Goal: Contribute content: Add original content to the website for others to see

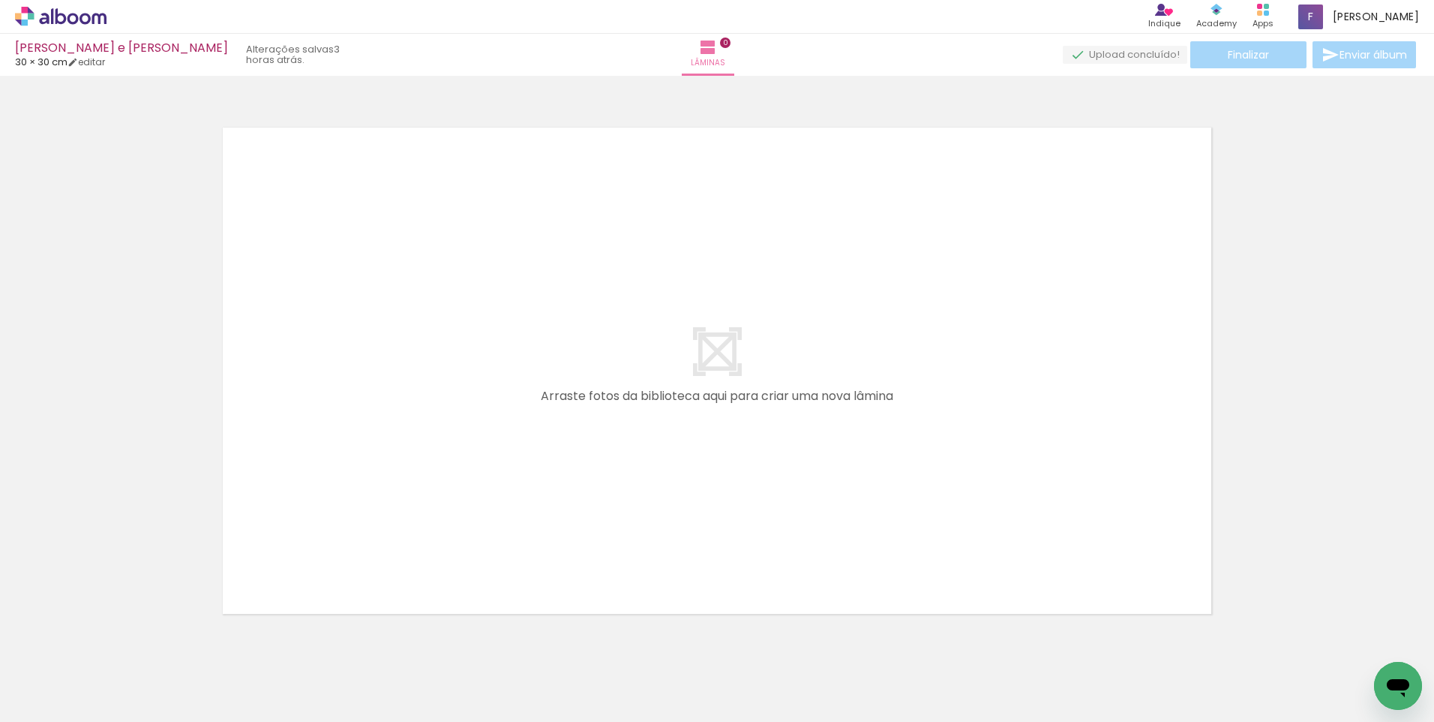
click at [39, 701] on span "Adicionar Fotos" at bounding box center [53, 701] width 45 height 17
click at [0, 0] on input "file" at bounding box center [0, 0] width 0 height 0
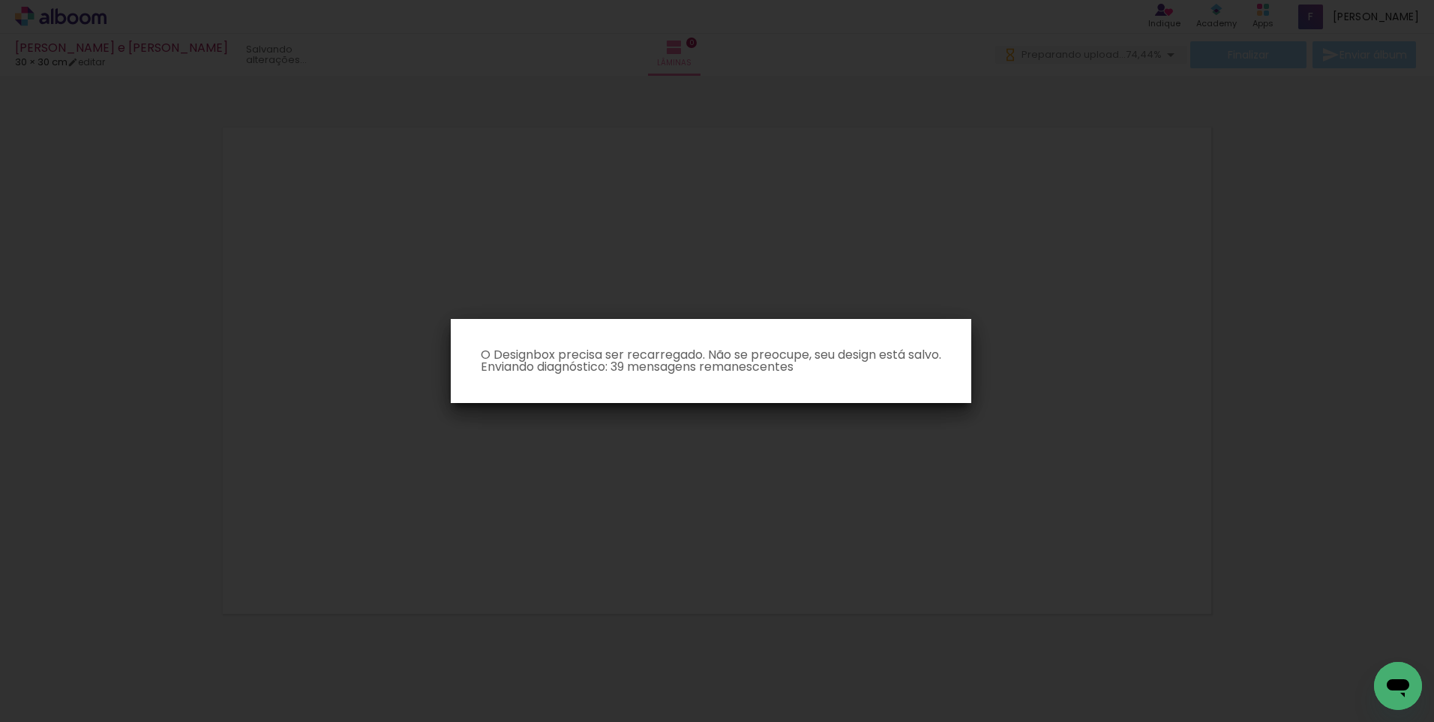
click at [290, 356] on iron-overlay-backdrop at bounding box center [717, 361] width 1434 height 722
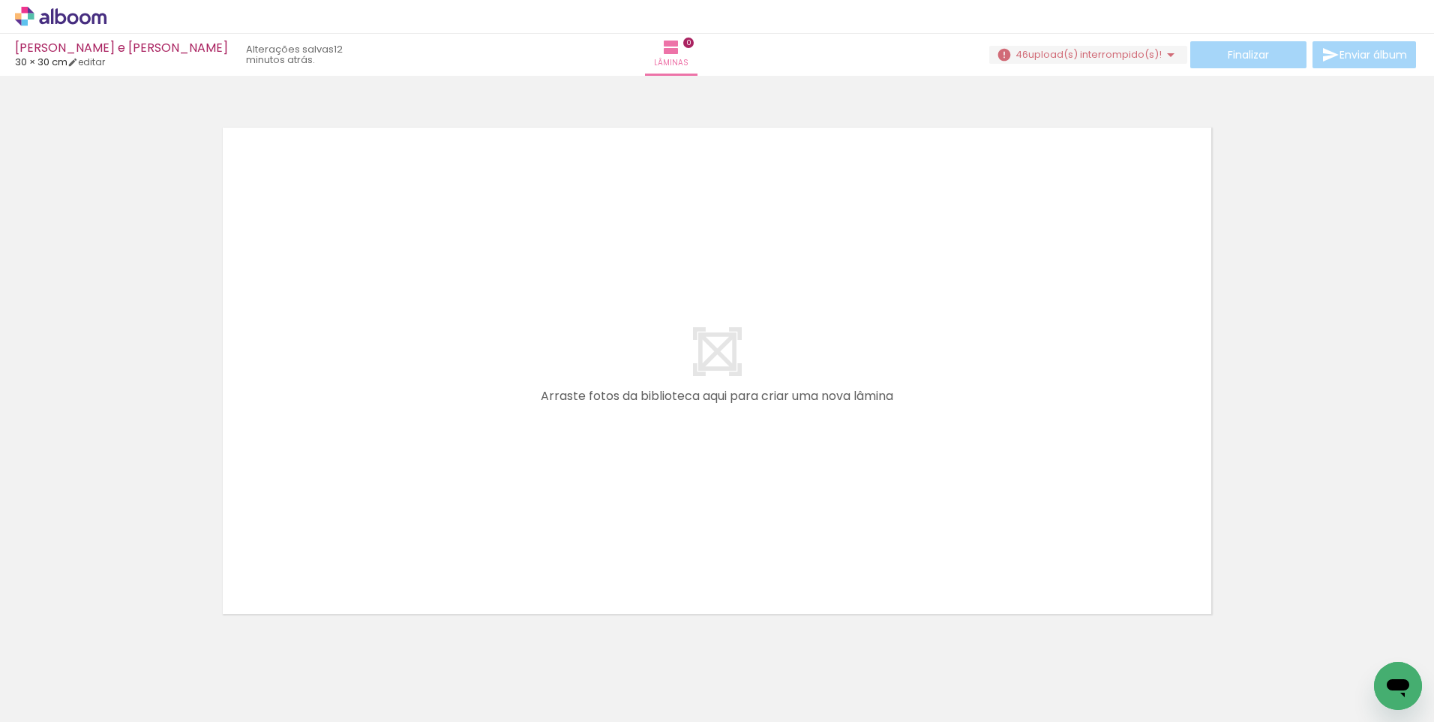
click at [147, 230] on div at bounding box center [717, 351] width 1434 height 541
click at [1162, 59] on iron-icon at bounding box center [1171, 55] width 18 height 18
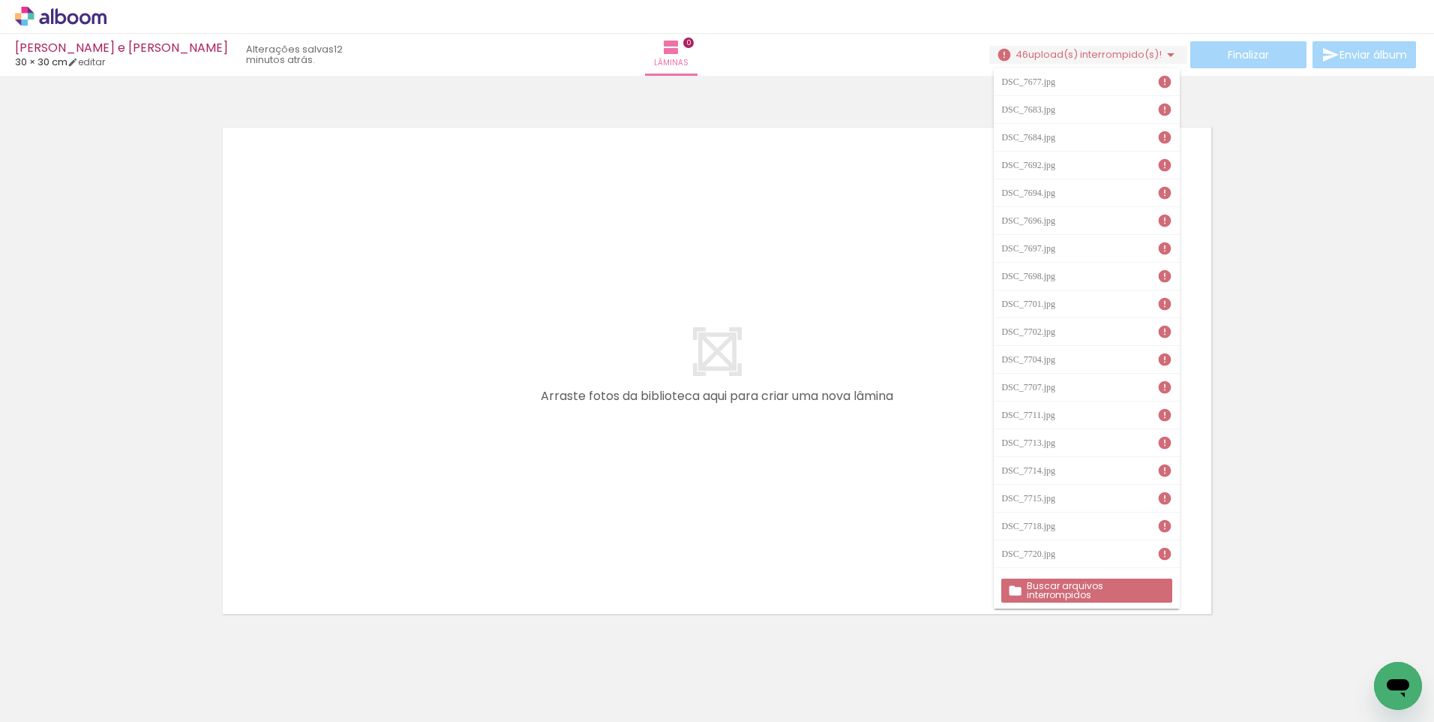
click at [0, 0] on slot "Buscar arquivos interrompidos" at bounding box center [0, 0] width 0 height 0
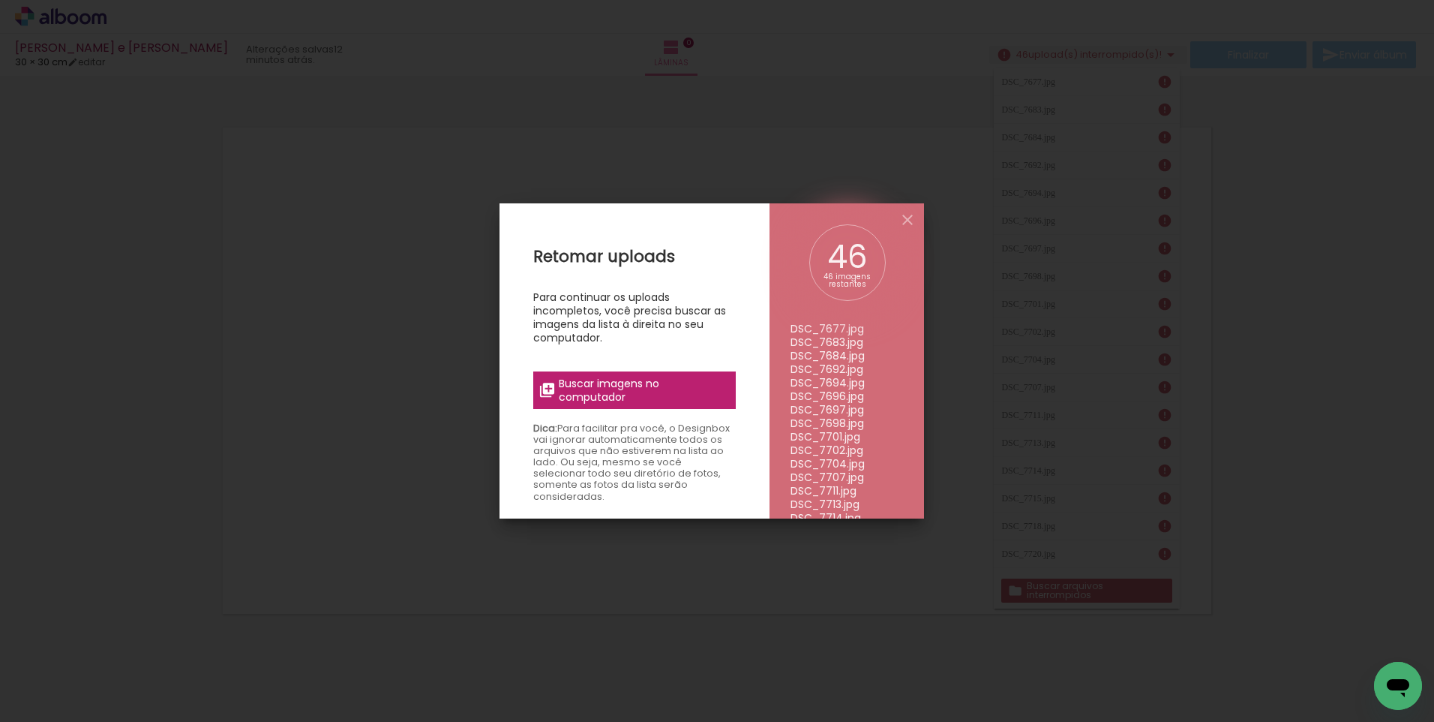
click at [618, 392] on span "Buscar imagens no computador" at bounding box center [642, 390] width 167 height 27
click at [0, 0] on input "file" at bounding box center [0, 0] width 0 height 0
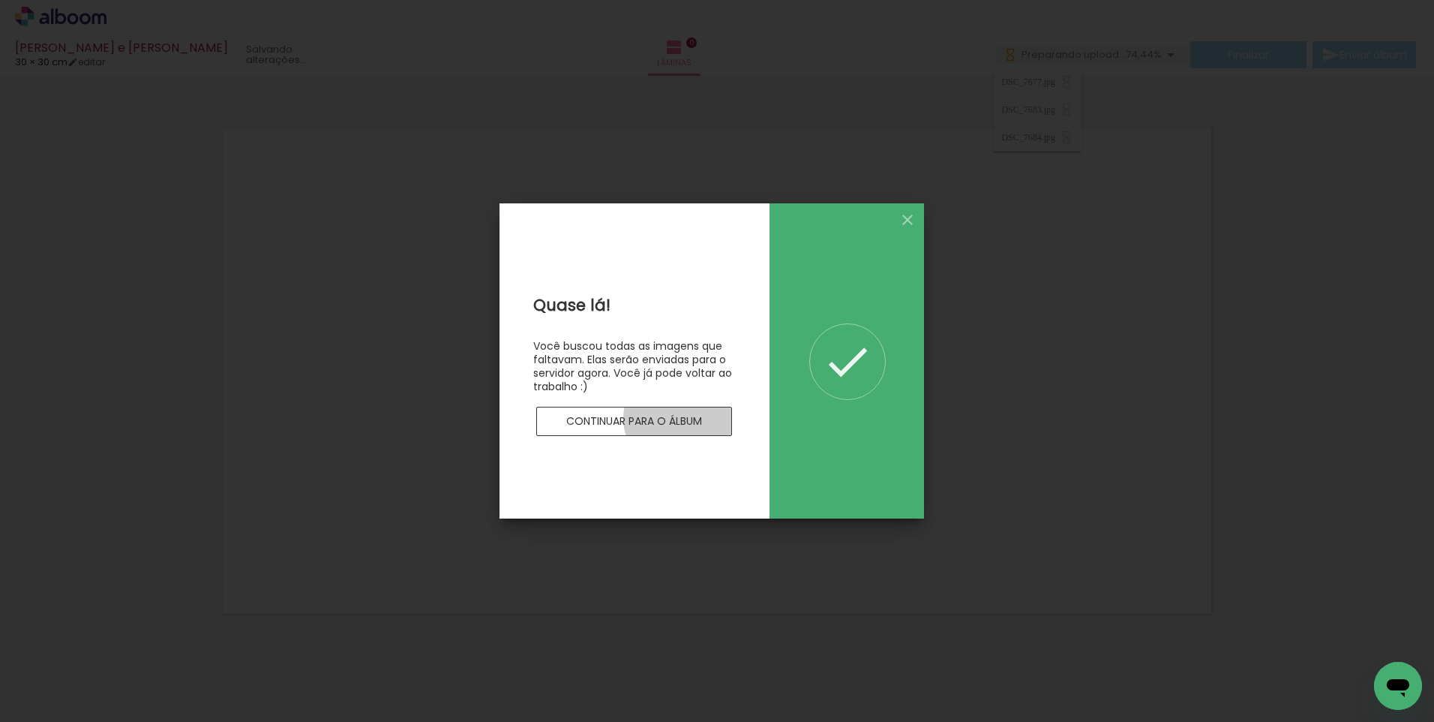
click at [0, 0] on slot "Continuar para o álbum" at bounding box center [0, 0] width 0 height 0
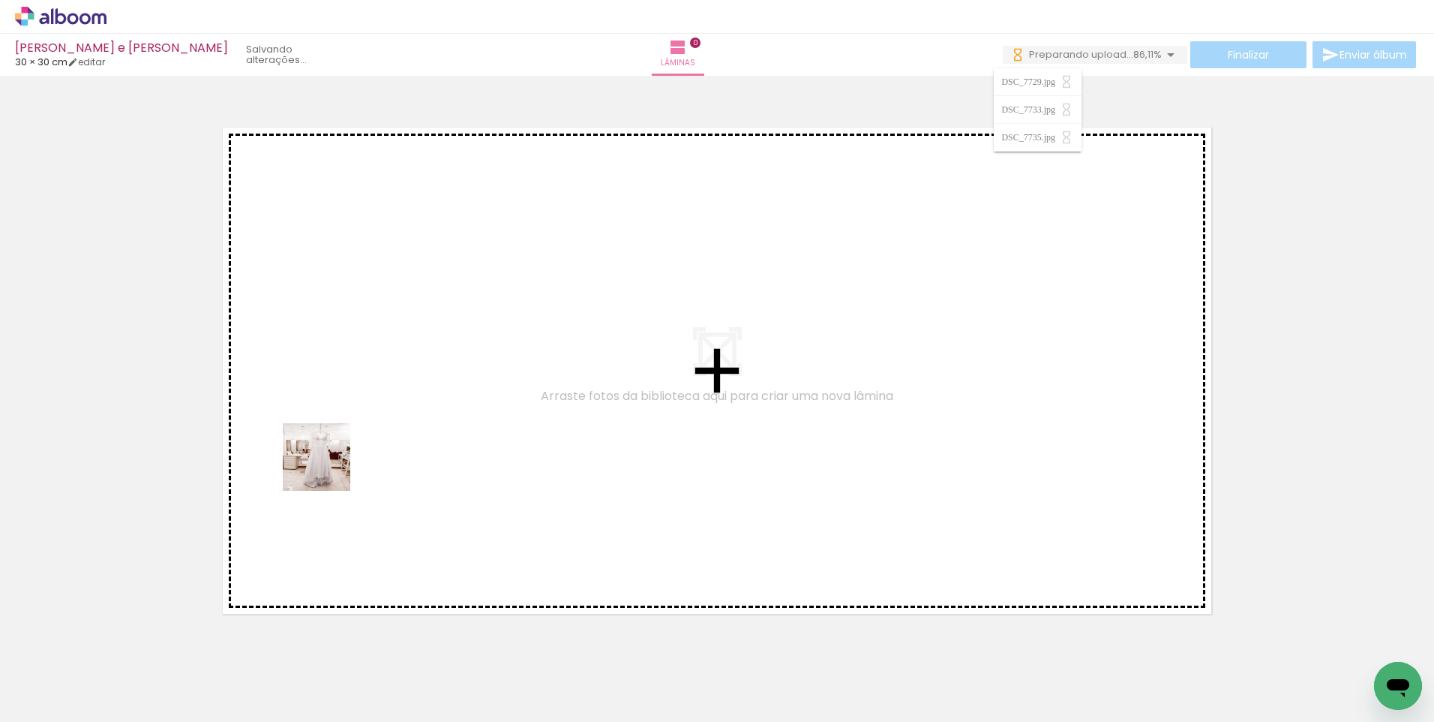
drag, startPoint x: 276, startPoint y: 636, endPoint x: 330, endPoint y: 682, distance: 70.8
click at [328, 467] on quentale-workspace at bounding box center [717, 361] width 1434 height 722
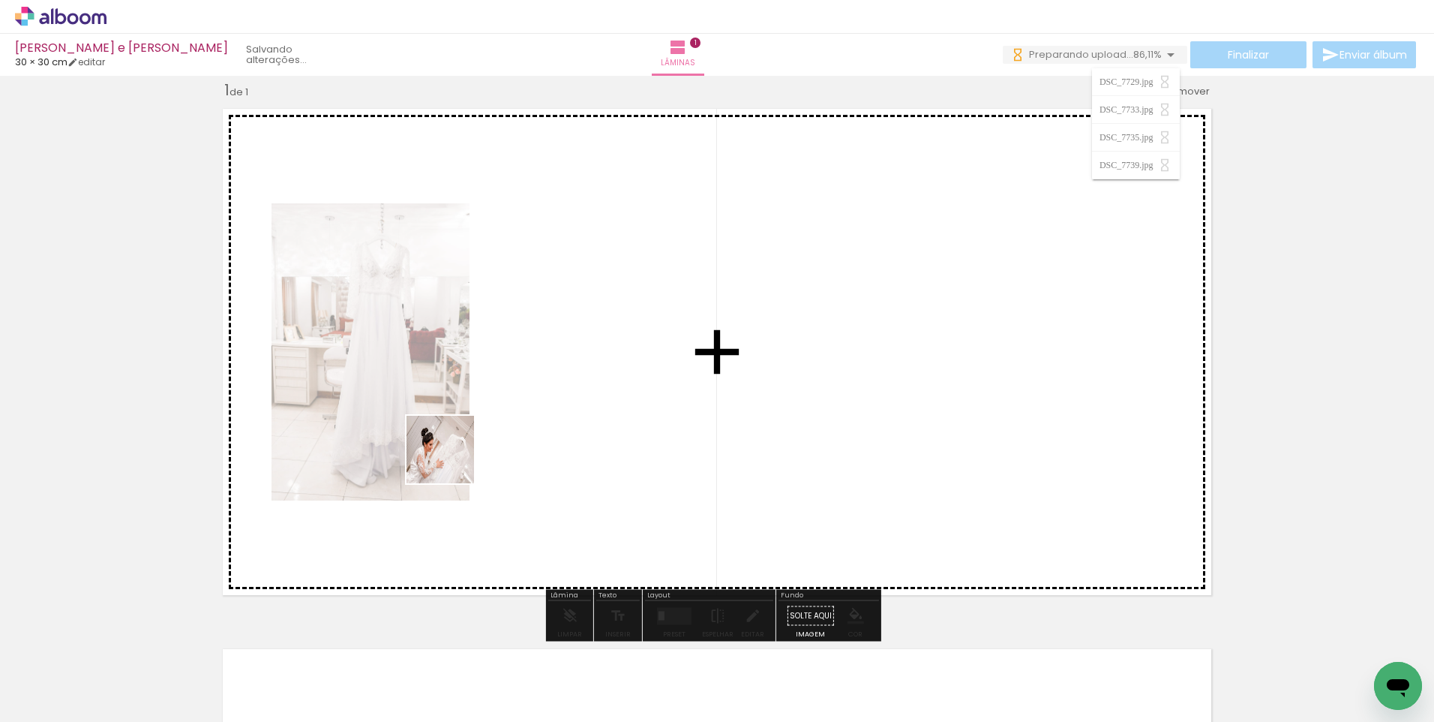
drag, startPoint x: 329, startPoint y: 683, endPoint x: 467, endPoint y: 428, distance: 289.7
click at [467, 428] on quentale-workspace at bounding box center [717, 361] width 1434 height 722
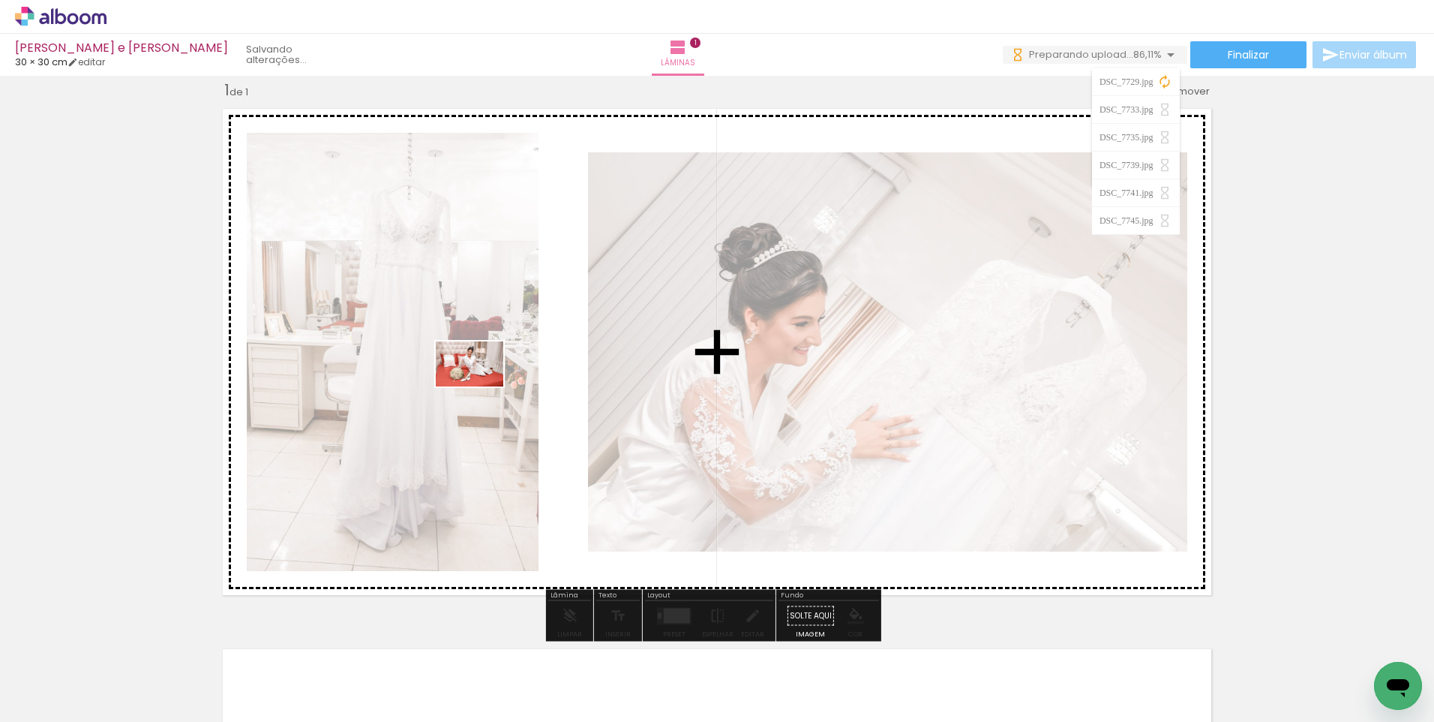
drag, startPoint x: 418, startPoint y: 679, endPoint x: 481, endPoint y: 386, distance: 299.2
click at [481, 386] on quentale-workspace at bounding box center [717, 361] width 1434 height 722
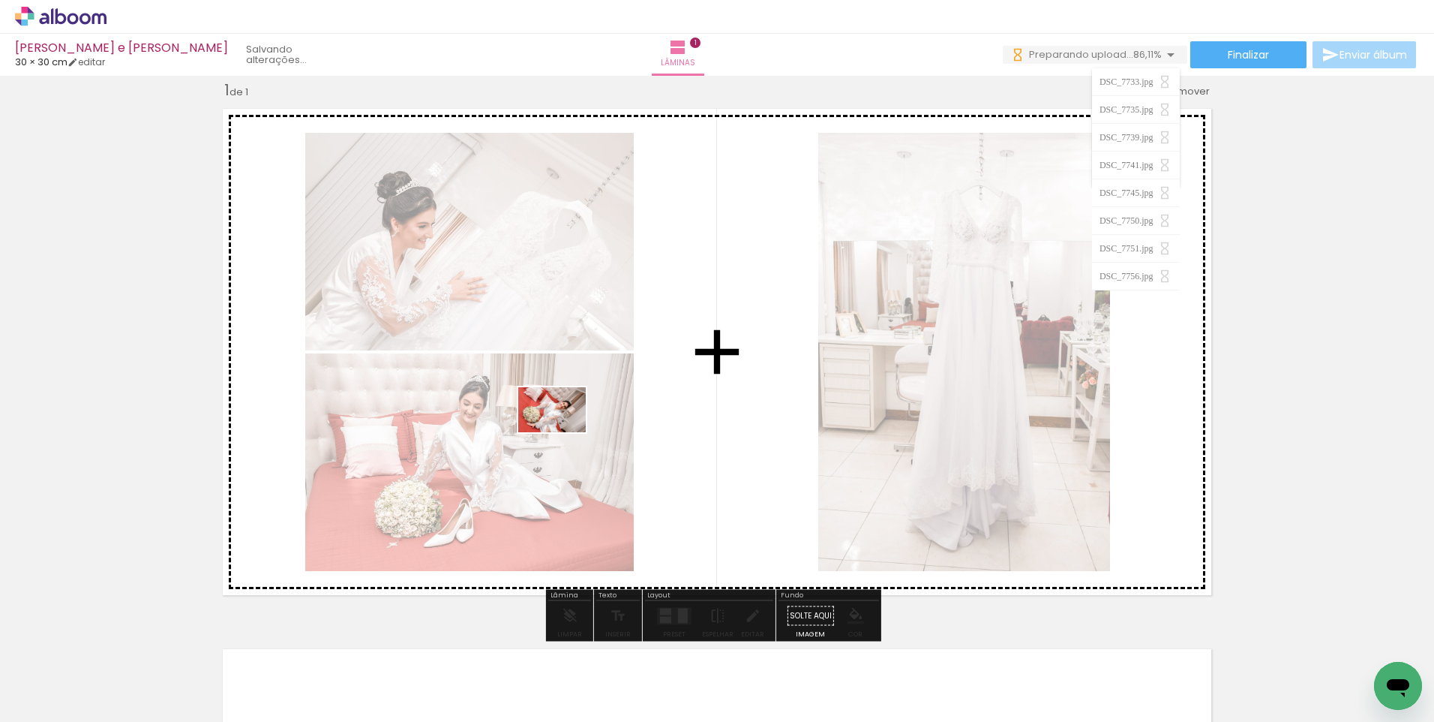
drag, startPoint x: 506, startPoint y: 647, endPoint x: 665, endPoint y: 681, distance: 162.6
click at [564, 431] on quentale-workspace at bounding box center [717, 361] width 1434 height 722
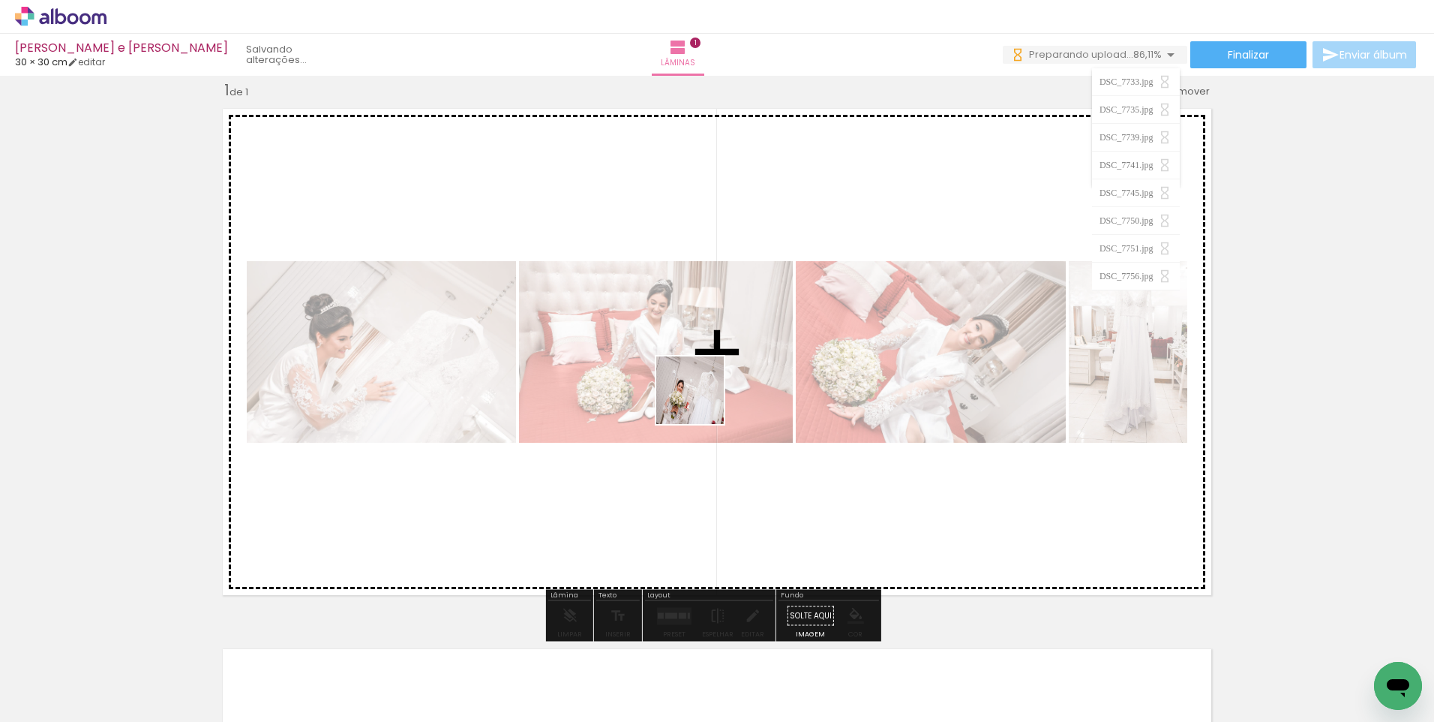
drag, startPoint x: 665, startPoint y: 681, endPoint x: 703, endPoint y: 398, distance: 286.0
click at [703, 398] on quentale-workspace at bounding box center [717, 361] width 1434 height 722
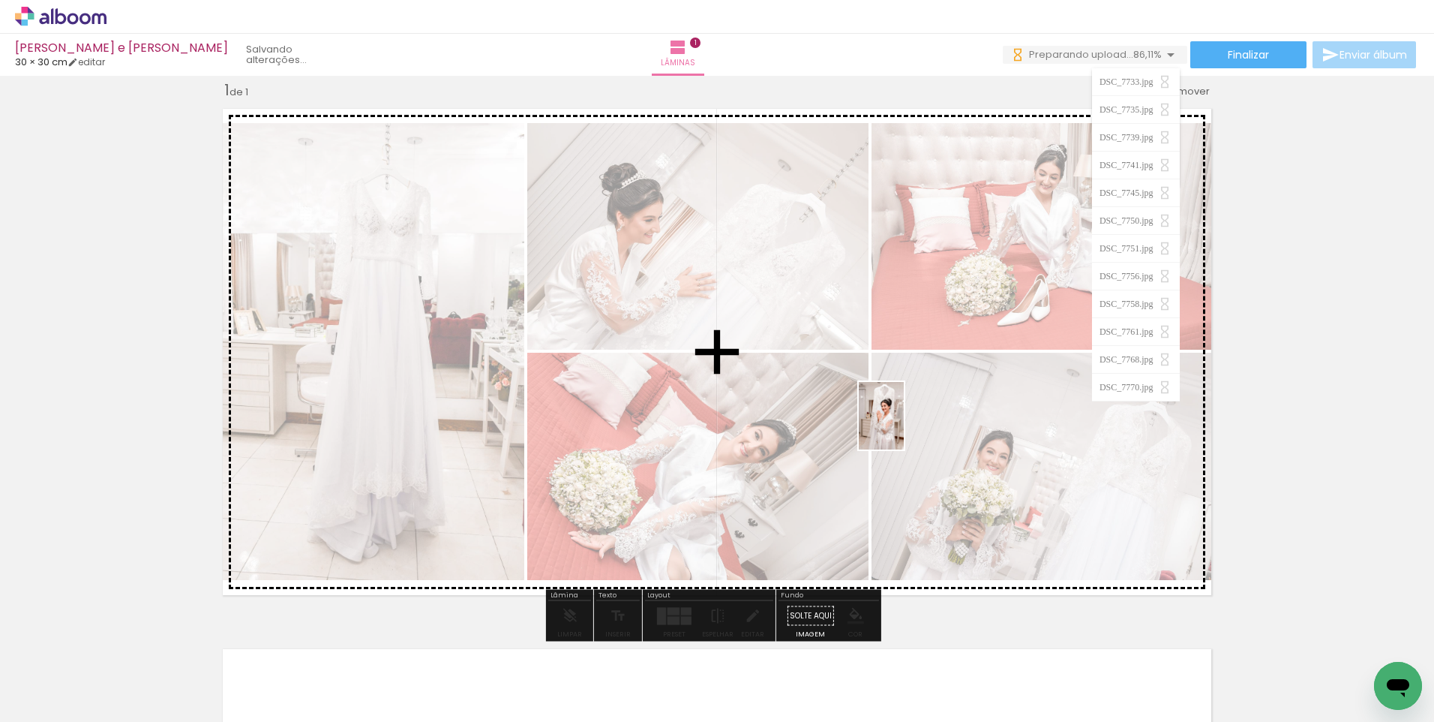
drag, startPoint x: 908, startPoint y: 680, endPoint x: 904, endPoint y: 410, distance: 269.3
click at [904, 410] on quentale-workspace at bounding box center [717, 361] width 1434 height 722
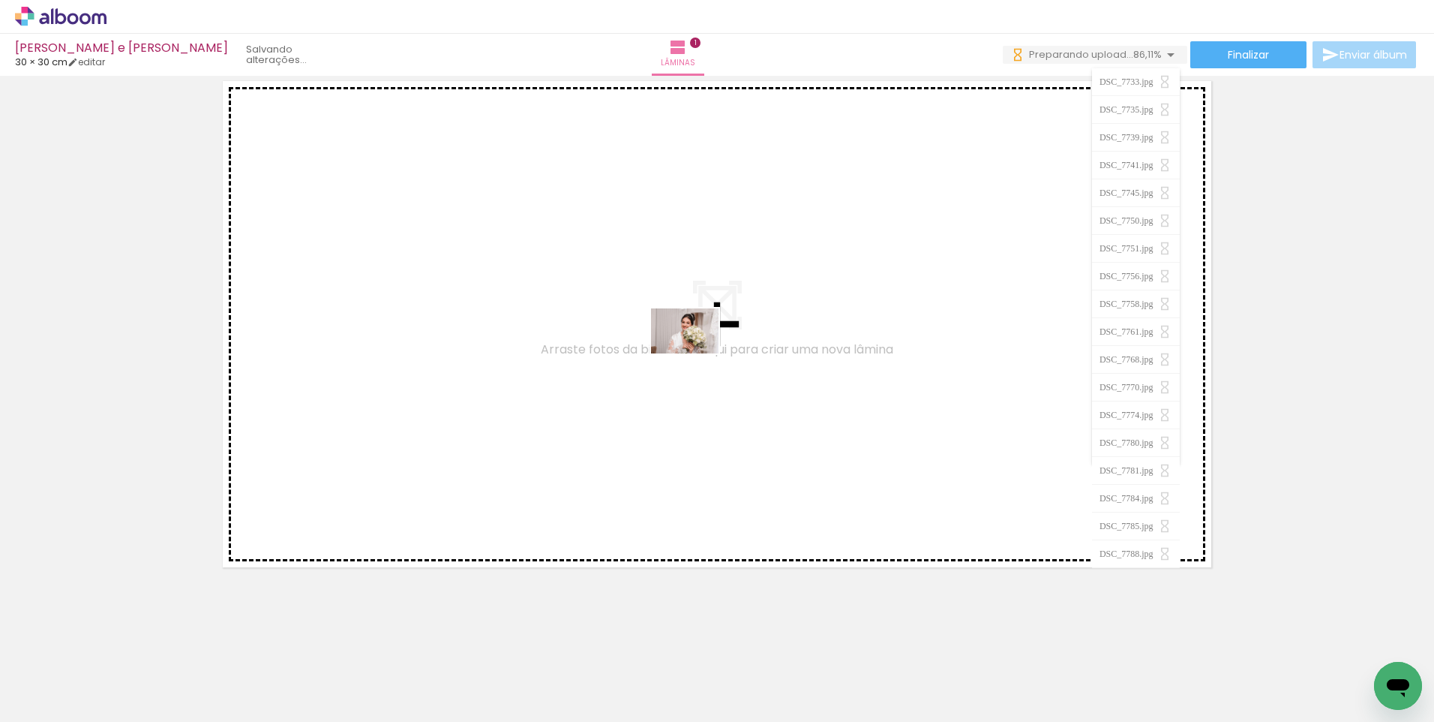
drag, startPoint x: 727, startPoint y: 674, endPoint x: 696, endPoint y: 353, distance: 322.5
click at [696, 353] on quentale-workspace at bounding box center [717, 361] width 1434 height 722
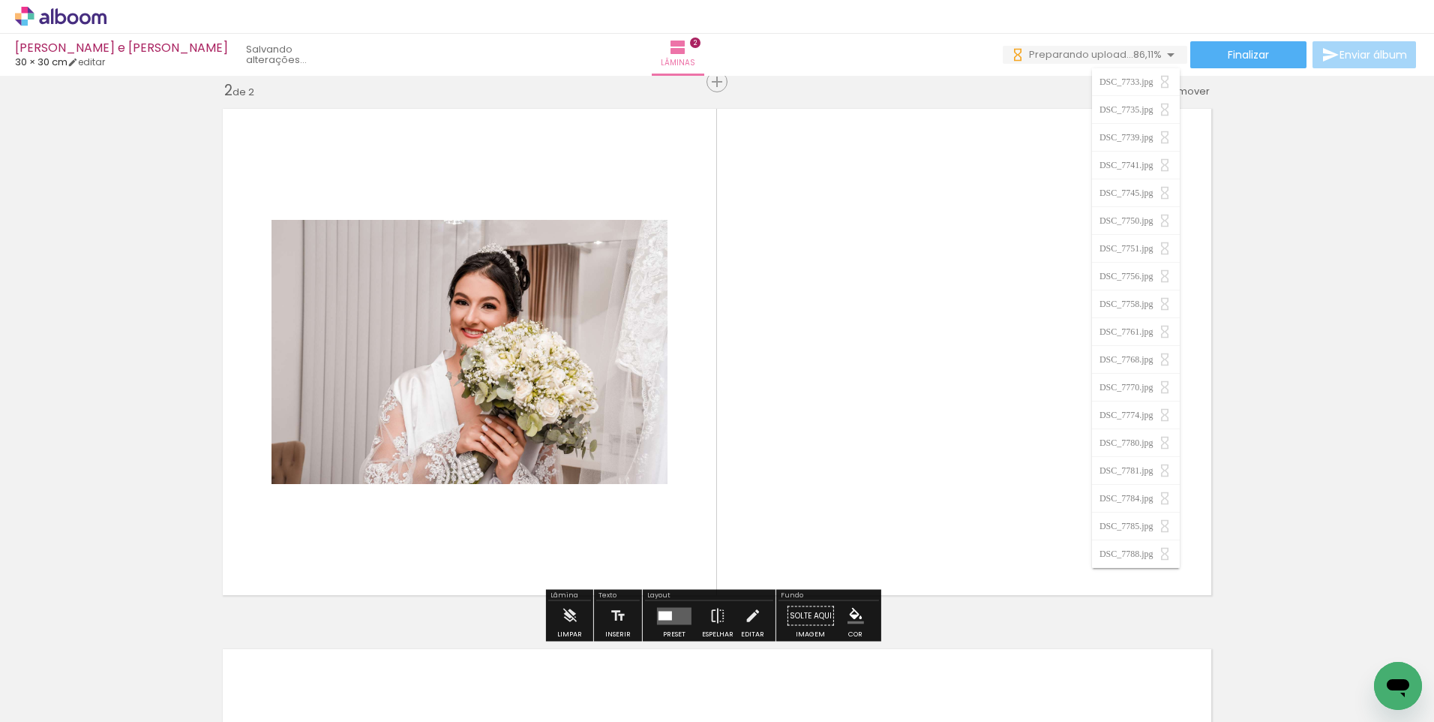
scroll to position [559, 0]
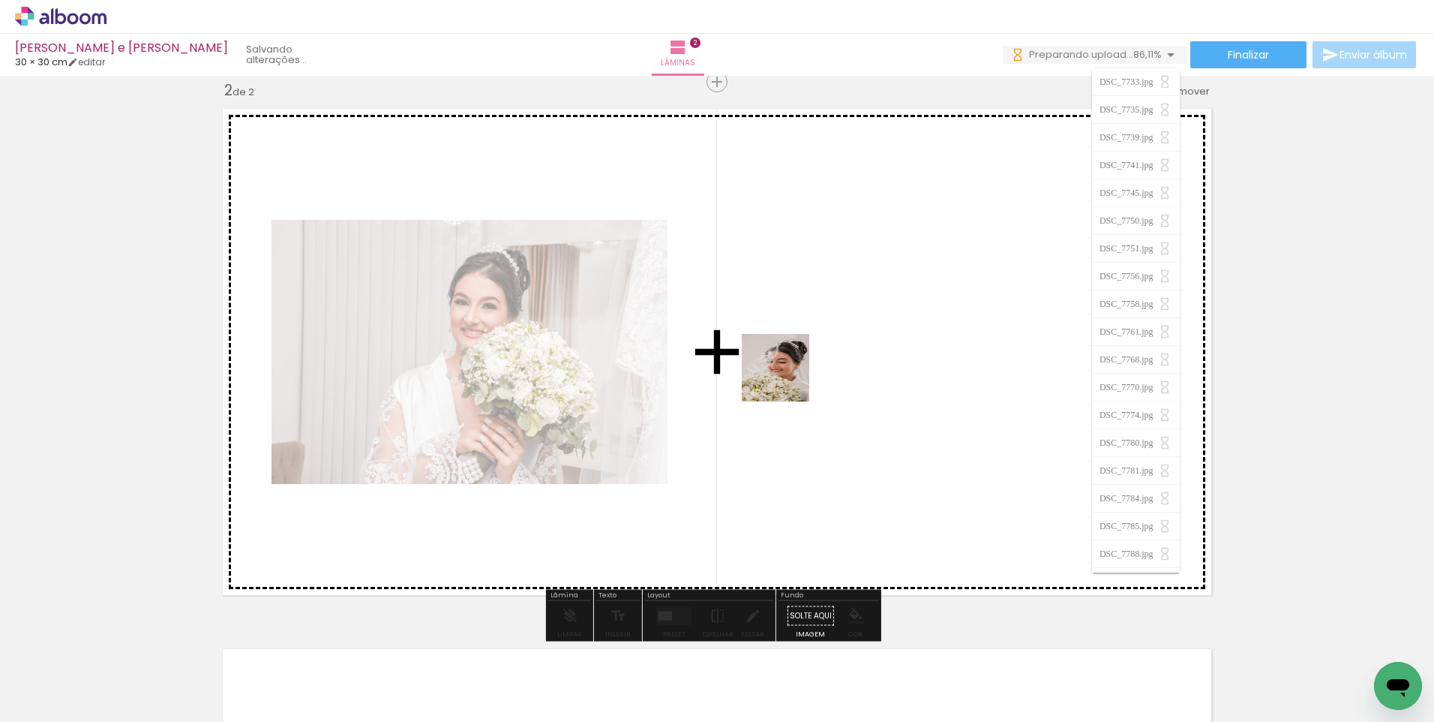
drag, startPoint x: 836, startPoint y: 687, endPoint x: 787, endPoint y: 379, distance: 312.2
click at [787, 379] on quentale-workspace at bounding box center [717, 361] width 1434 height 722
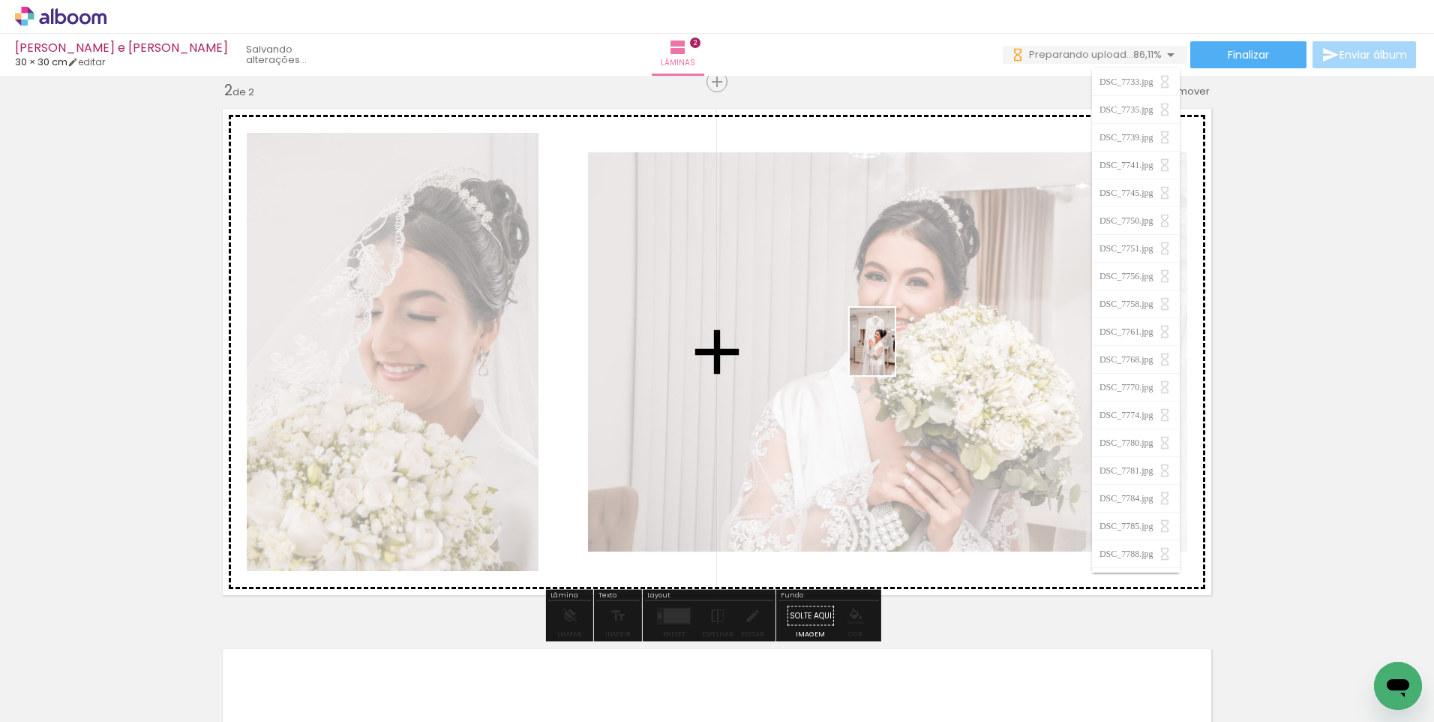
scroll to position [0, 0]
drag, startPoint x: 1001, startPoint y: 675, endPoint x: 895, endPoint y: 353, distance: 339.4
click at [895, 353] on quentale-workspace at bounding box center [717, 361] width 1434 height 722
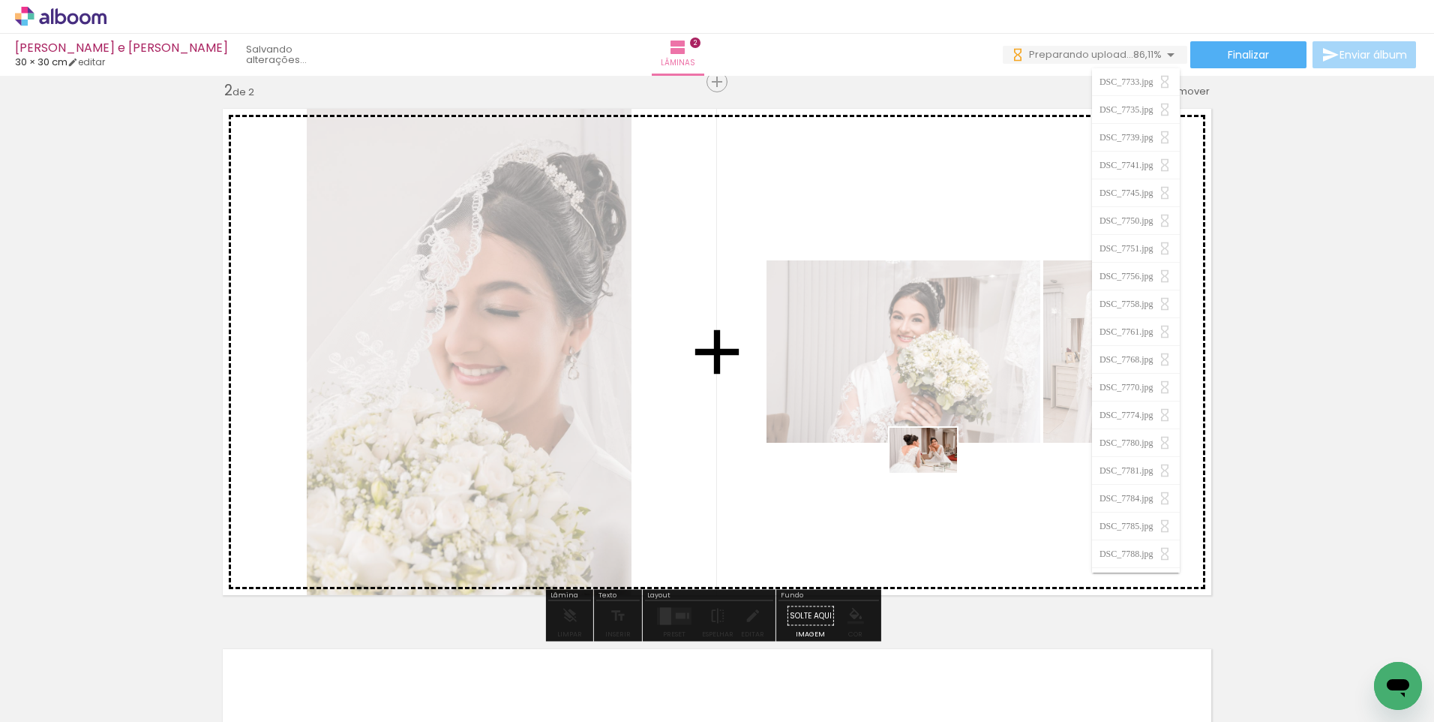
drag, startPoint x: 1086, startPoint y: 683, endPoint x: 835, endPoint y: 368, distance: 403.0
click at [835, 368] on quentale-workspace at bounding box center [717, 361] width 1434 height 722
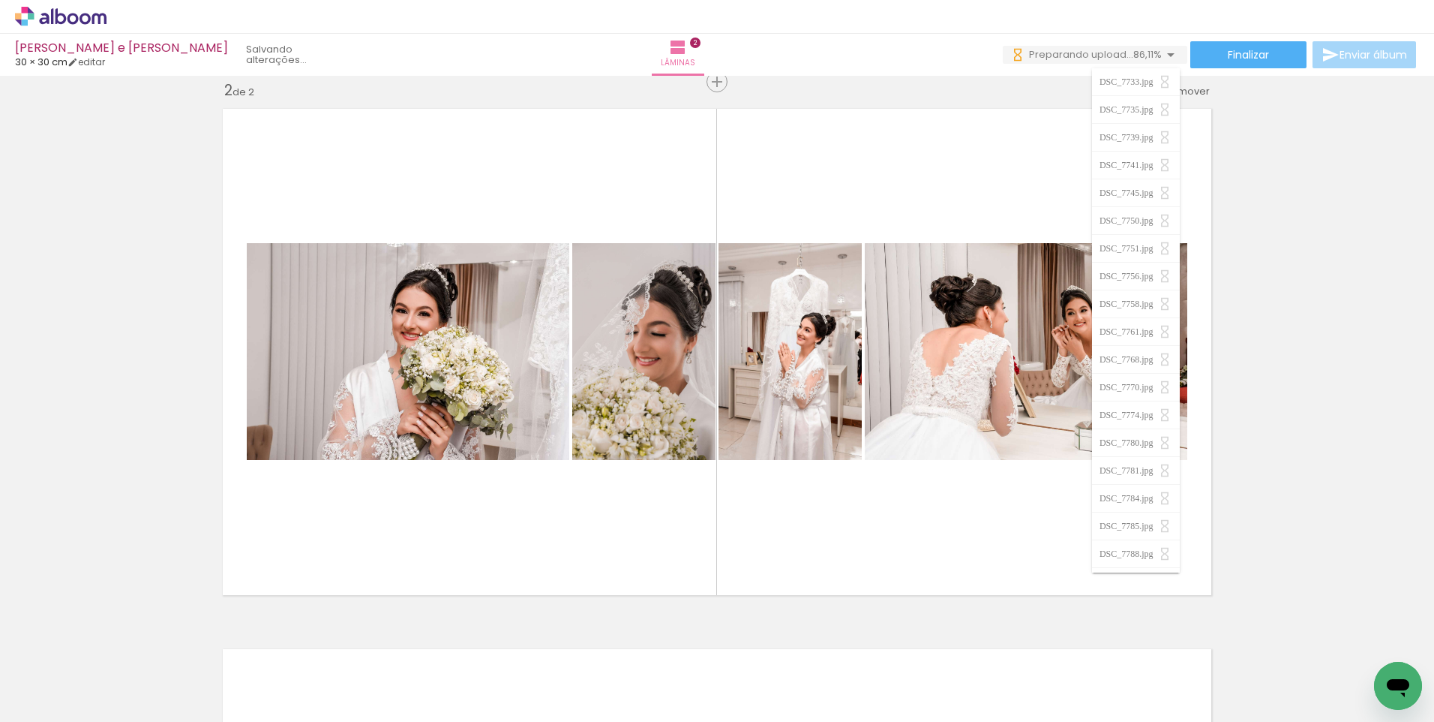
scroll to position [0, 777]
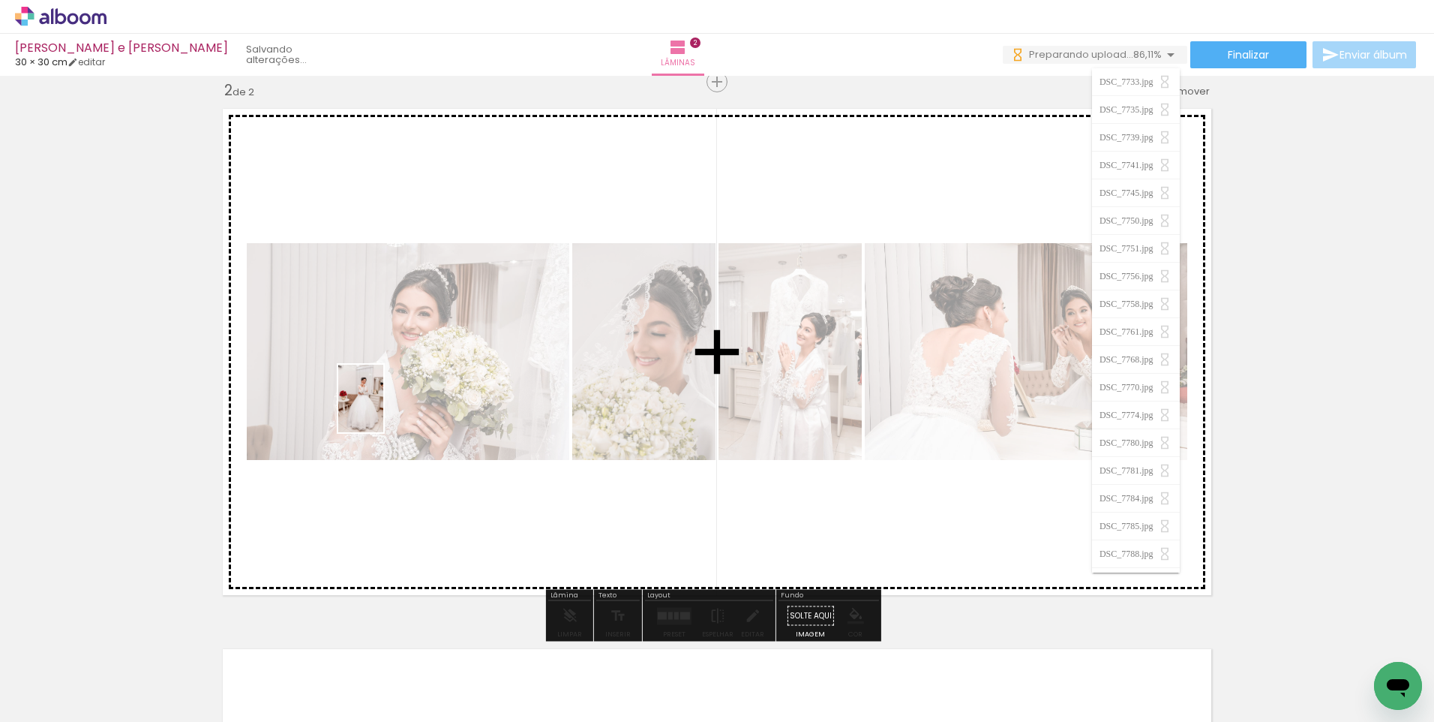
drag, startPoint x: 380, startPoint y: 675, endPoint x: 384, endPoint y: 406, distance: 269.3
click at [384, 406] on quentale-workspace at bounding box center [717, 361] width 1434 height 722
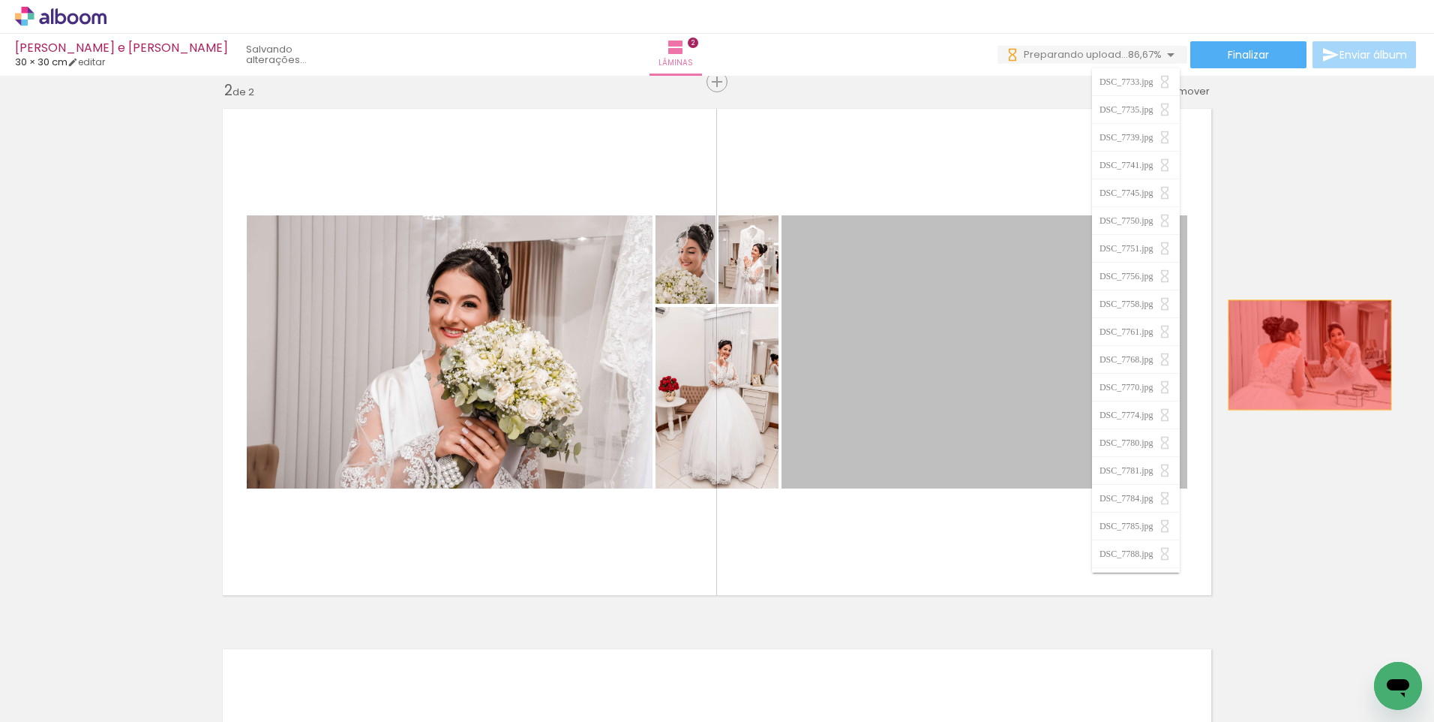
drag, startPoint x: 949, startPoint y: 348, endPoint x: 1304, endPoint y: 355, distance: 355.6
click at [1304, 355] on div "Inserir lâmina 1 de 2 Inserir lâmina 2 de 2" at bounding box center [717, 332] width 1434 height 1621
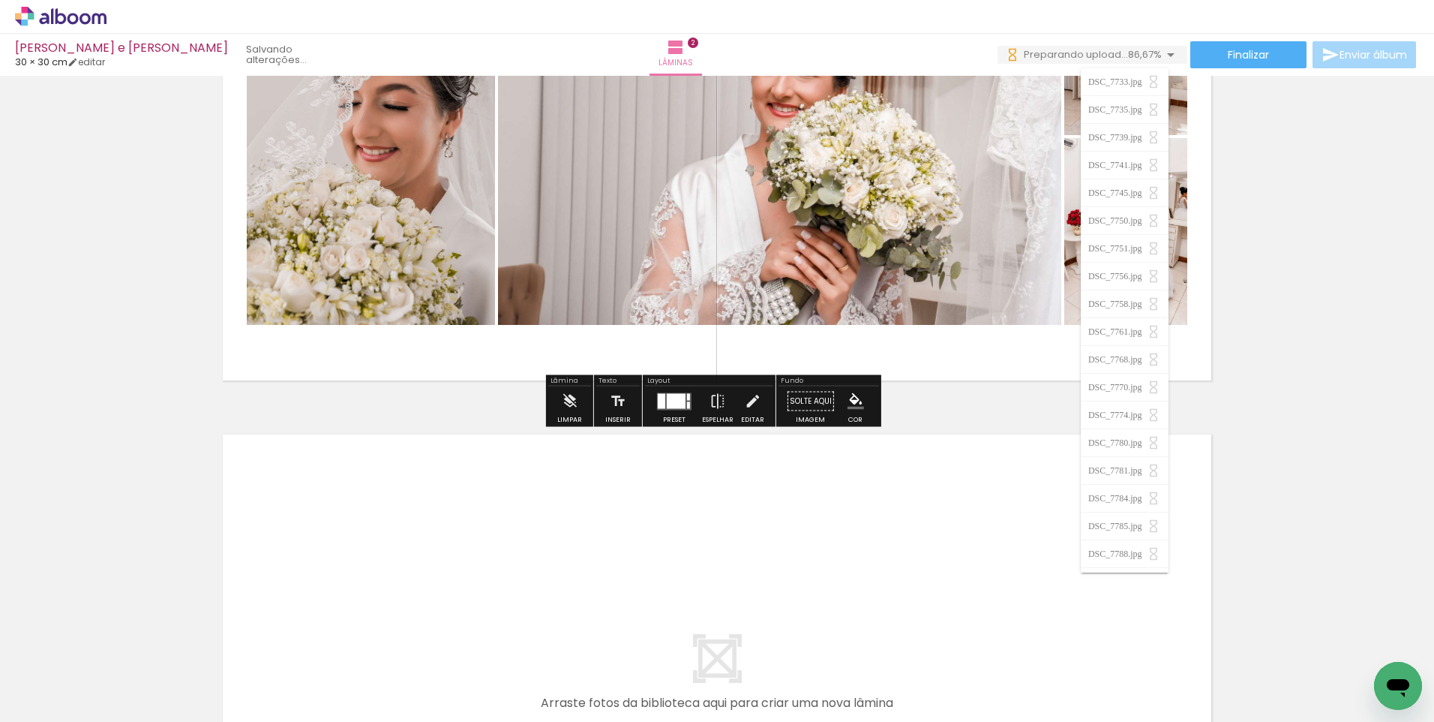
scroll to position [784, 0]
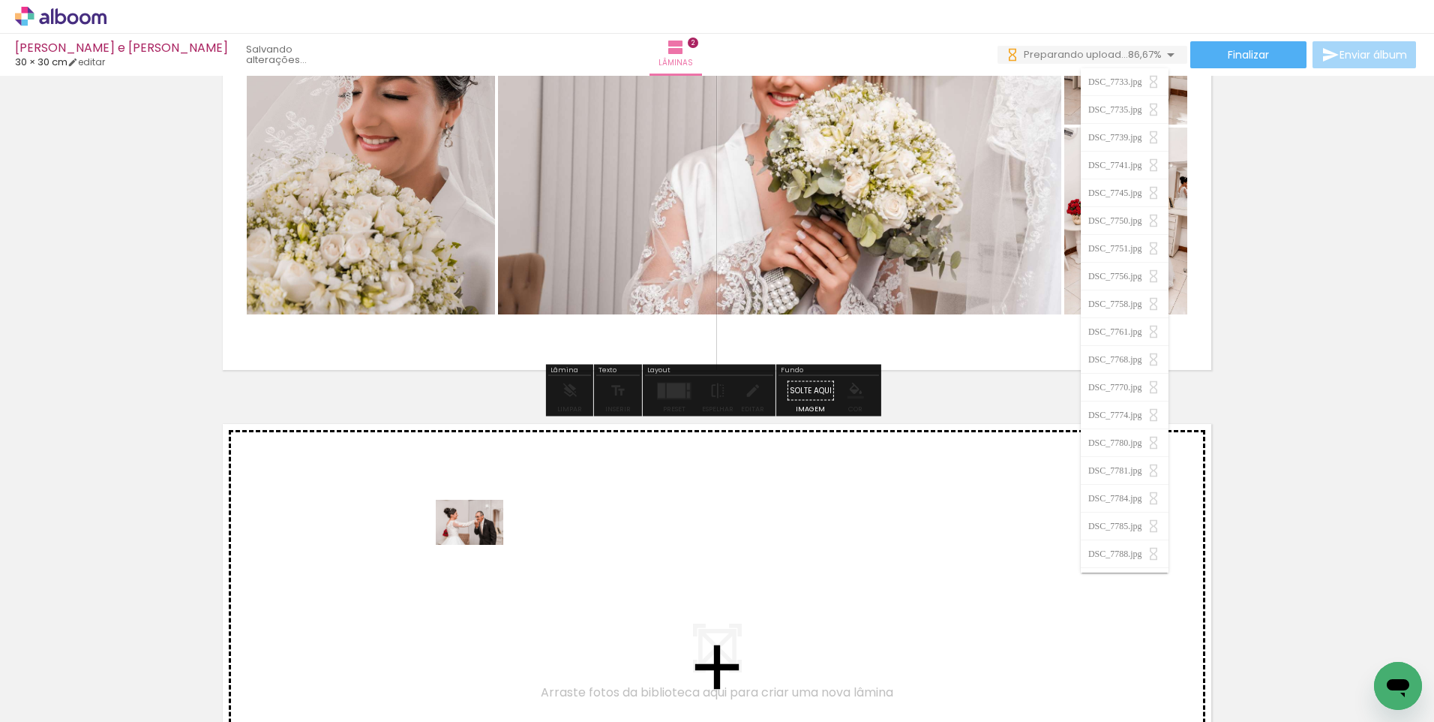
drag, startPoint x: 461, startPoint y: 683, endPoint x: 481, endPoint y: 544, distance: 141.0
click at [481, 544] on quentale-workspace at bounding box center [717, 361] width 1434 height 722
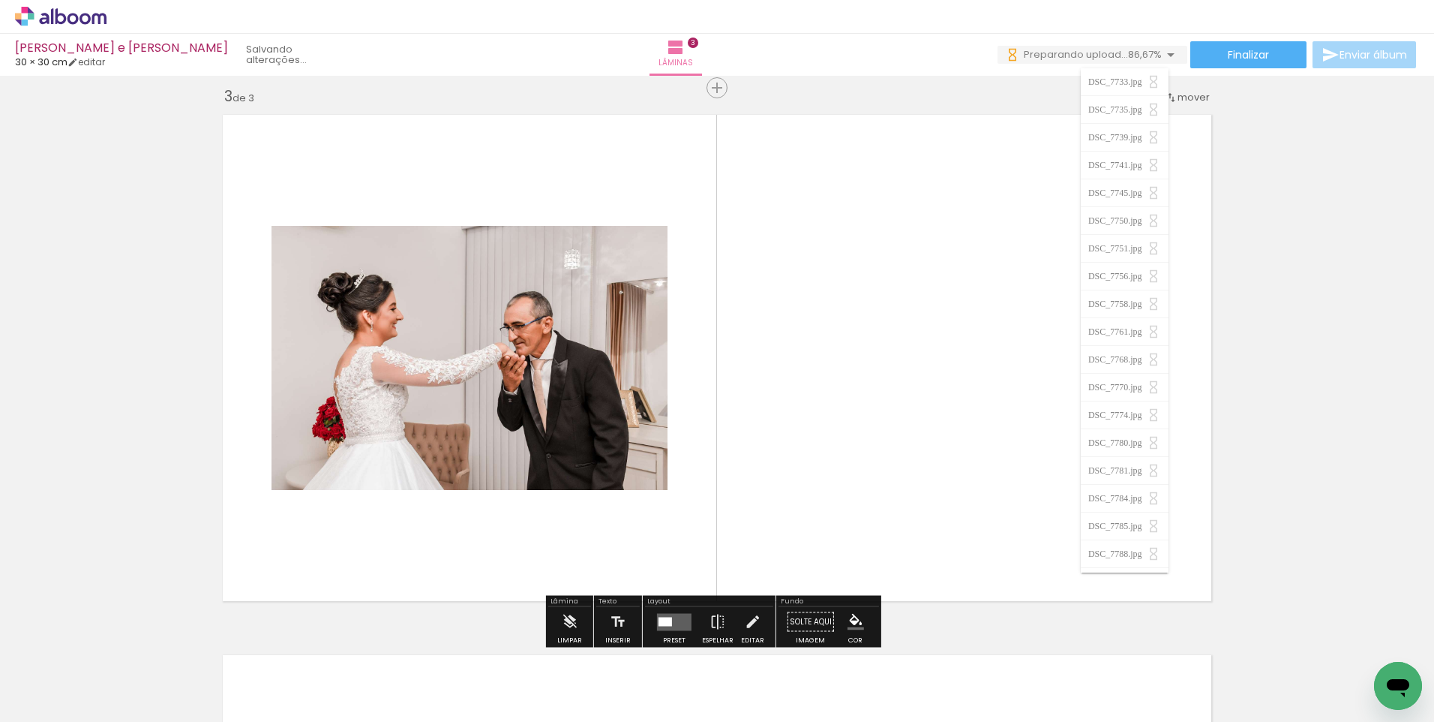
scroll to position [1099, 0]
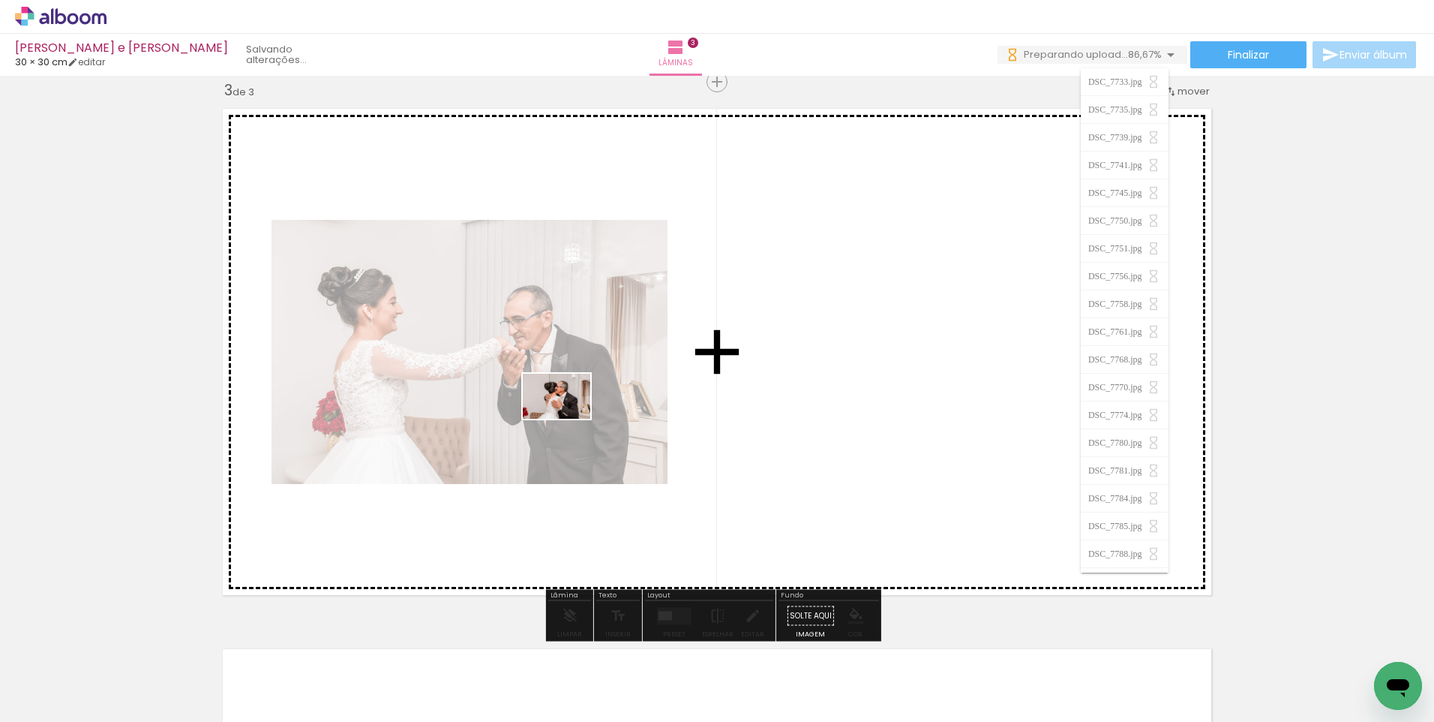
drag, startPoint x: 552, startPoint y: 680, endPoint x: 569, endPoint y: 415, distance: 266.0
click at [569, 415] on quentale-workspace at bounding box center [717, 361] width 1434 height 722
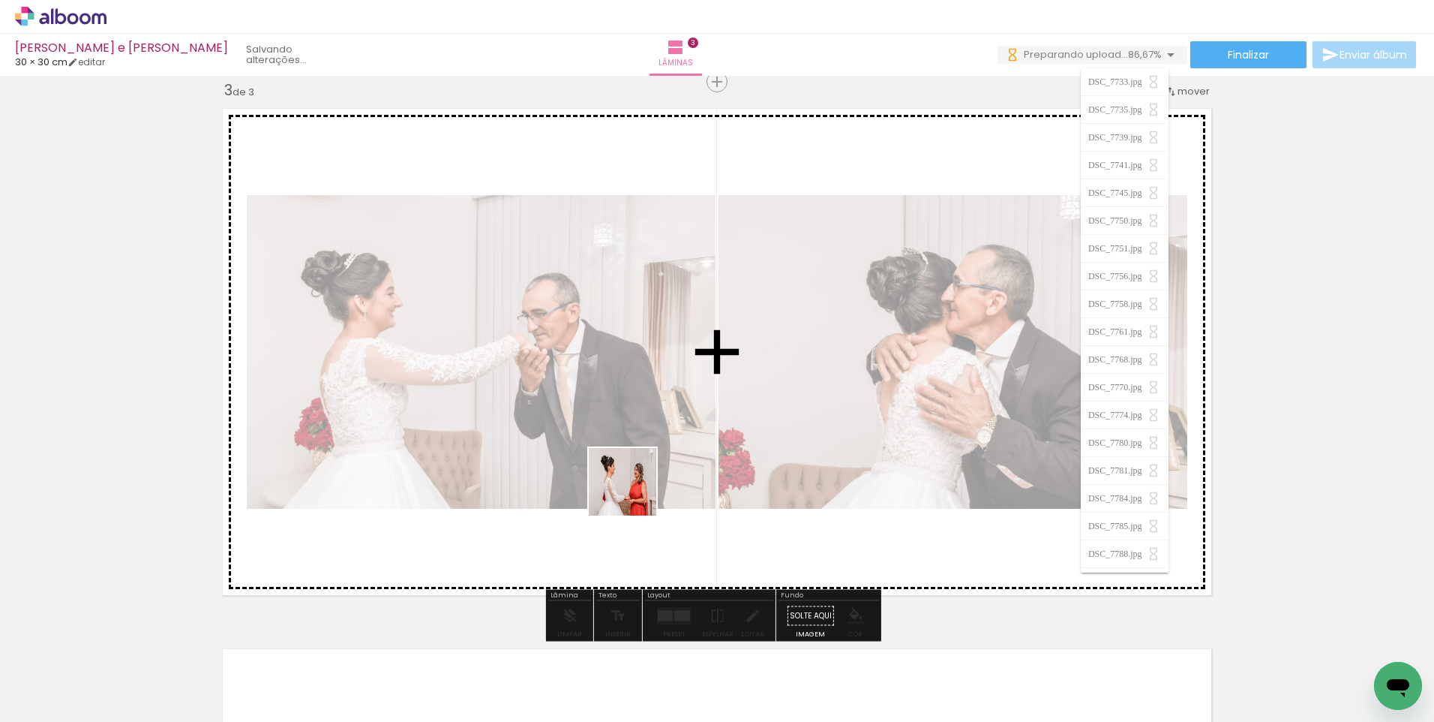
drag, startPoint x: 648, startPoint y: 689, endPoint x: 634, endPoint y: 488, distance: 202.3
click at [634, 488] on quentale-workspace at bounding box center [717, 361] width 1434 height 722
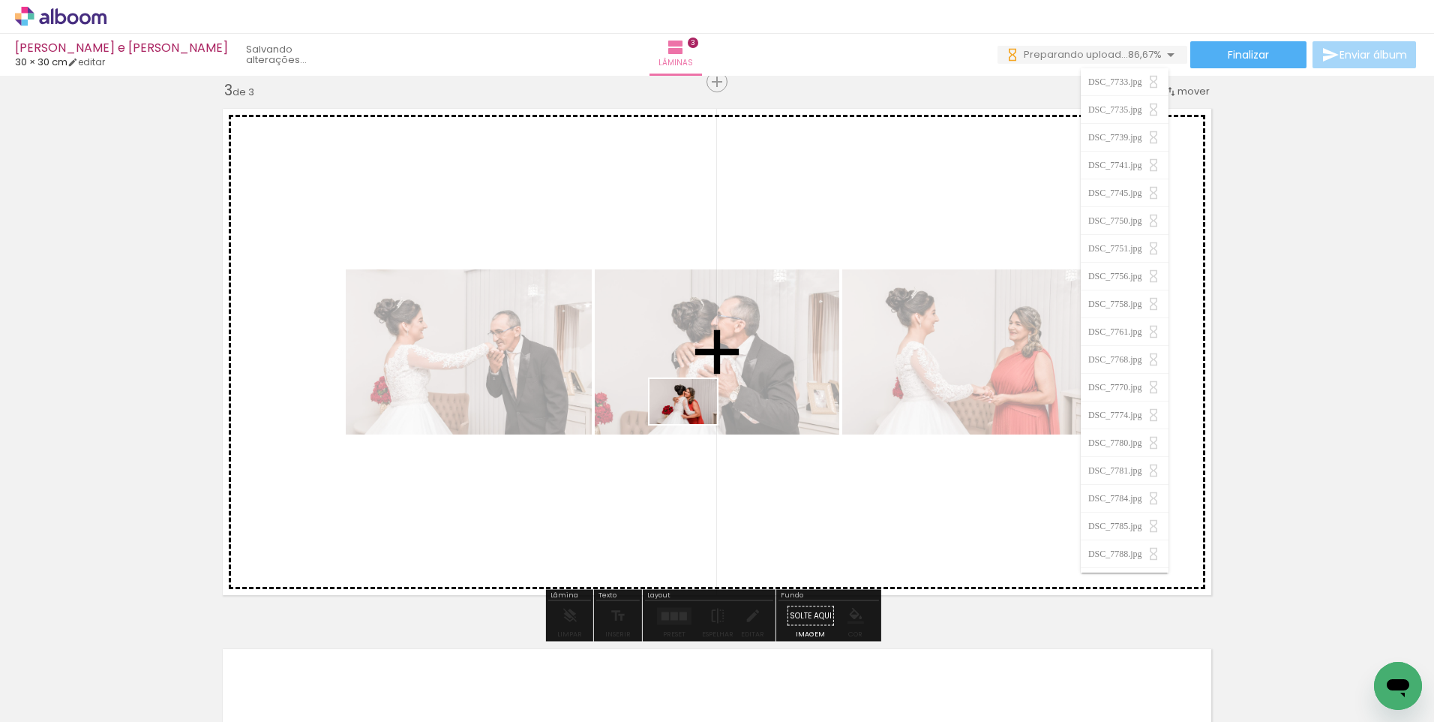
drag, startPoint x: 721, startPoint y: 680, endPoint x: 695, endPoint y: 424, distance: 257.1
click at [695, 424] on quentale-workspace at bounding box center [717, 361] width 1434 height 722
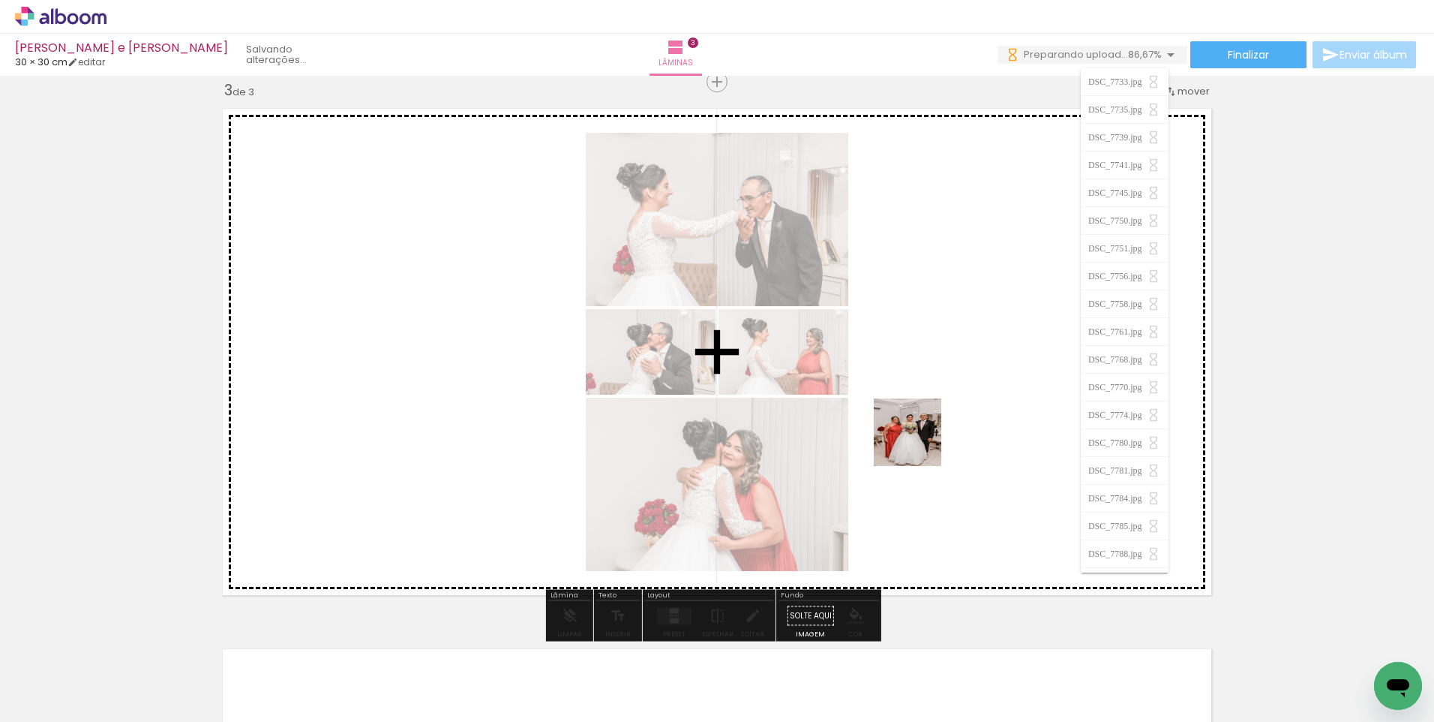
drag, startPoint x: 979, startPoint y: 672, endPoint x: 919, endPoint y: 442, distance: 238.0
click at [919, 442] on quentale-workspace at bounding box center [717, 361] width 1434 height 722
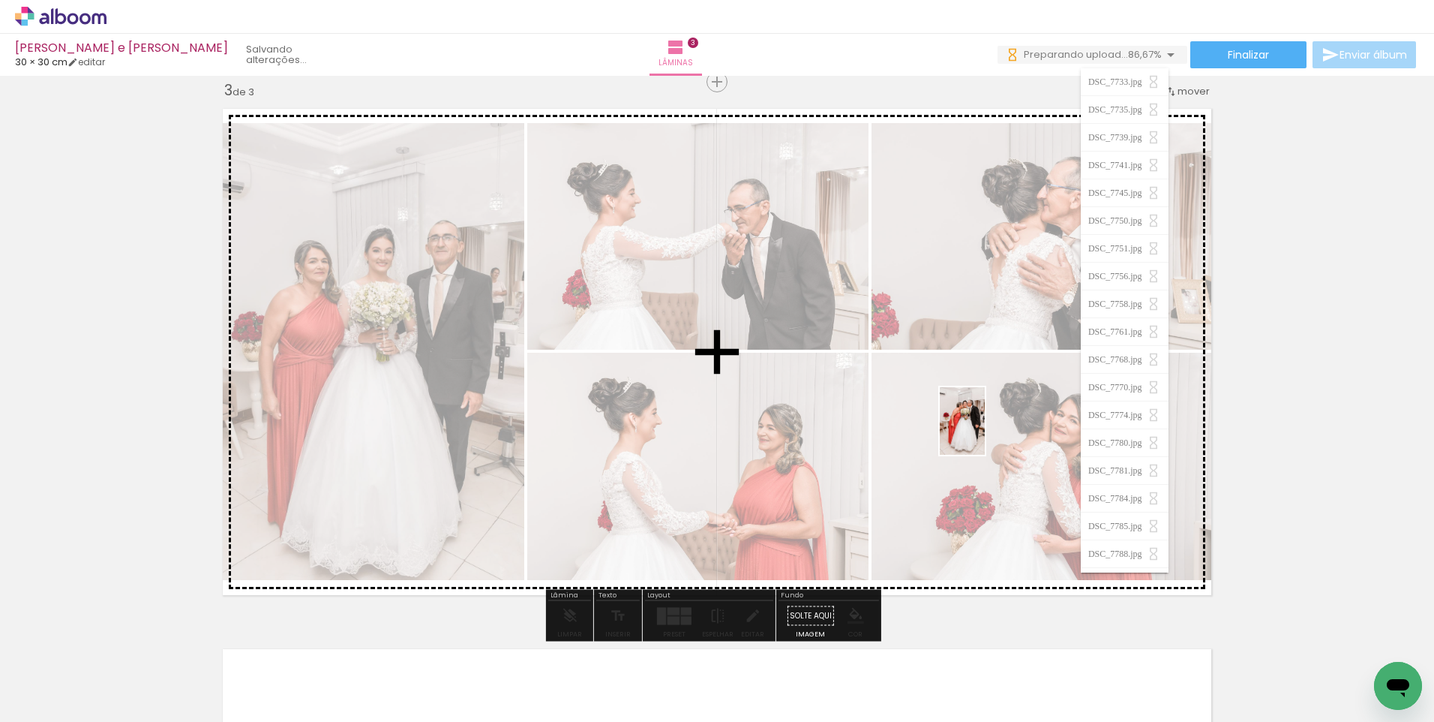
drag, startPoint x: 1061, startPoint y: 695, endPoint x: 985, endPoint y: 432, distance: 273.2
click at [985, 432] on quentale-workspace at bounding box center [717, 361] width 1434 height 722
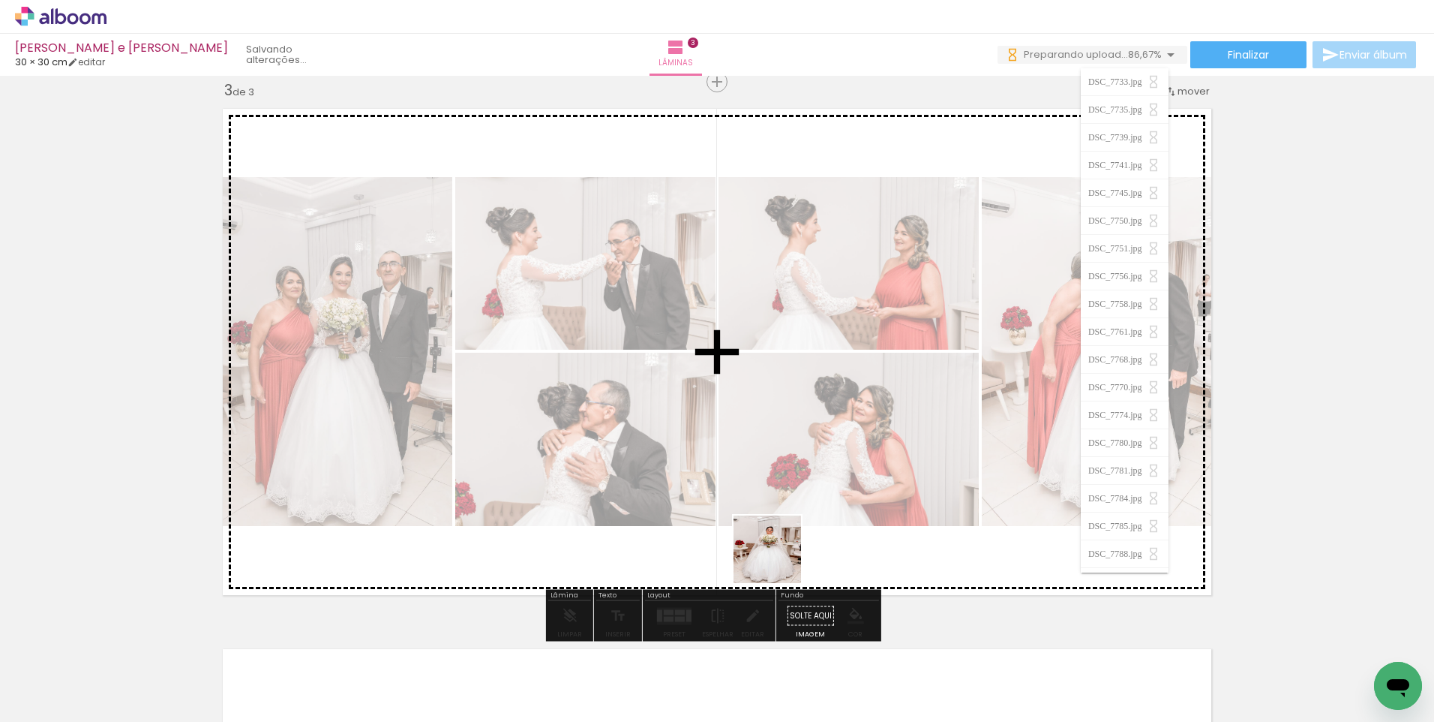
drag, startPoint x: 807, startPoint y: 674, endPoint x: 750, endPoint y: 458, distance: 223.4
click at [750, 458] on quentale-workspace at bounding box center [717, 361] width 1434 height 722
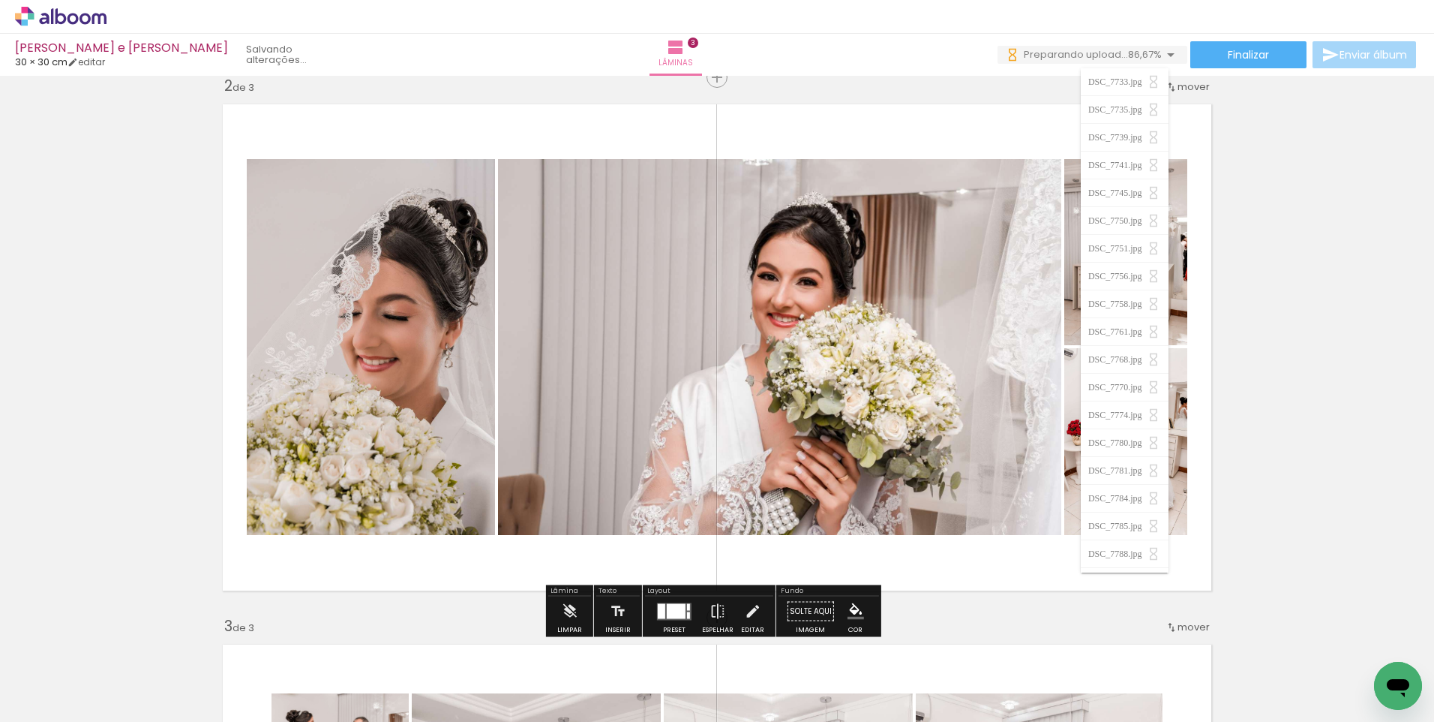
scroll to position [649, 0]
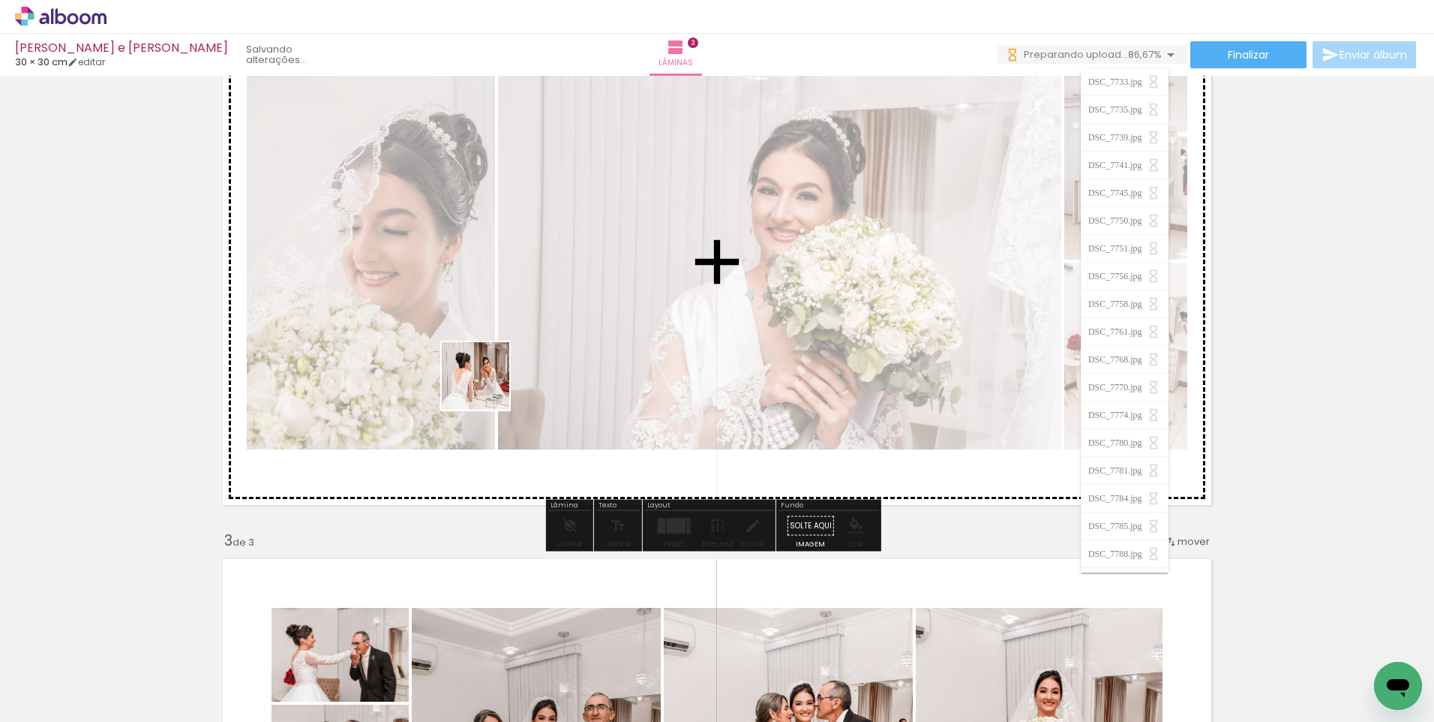
drag, startPoint x: 296, startPoint y: 682, endPoint x: 527, endPoint y: 327, distance: 423.8
click at [527, 327] on quentale-workspace at bounding box center [717, 361] width 1434 height 722
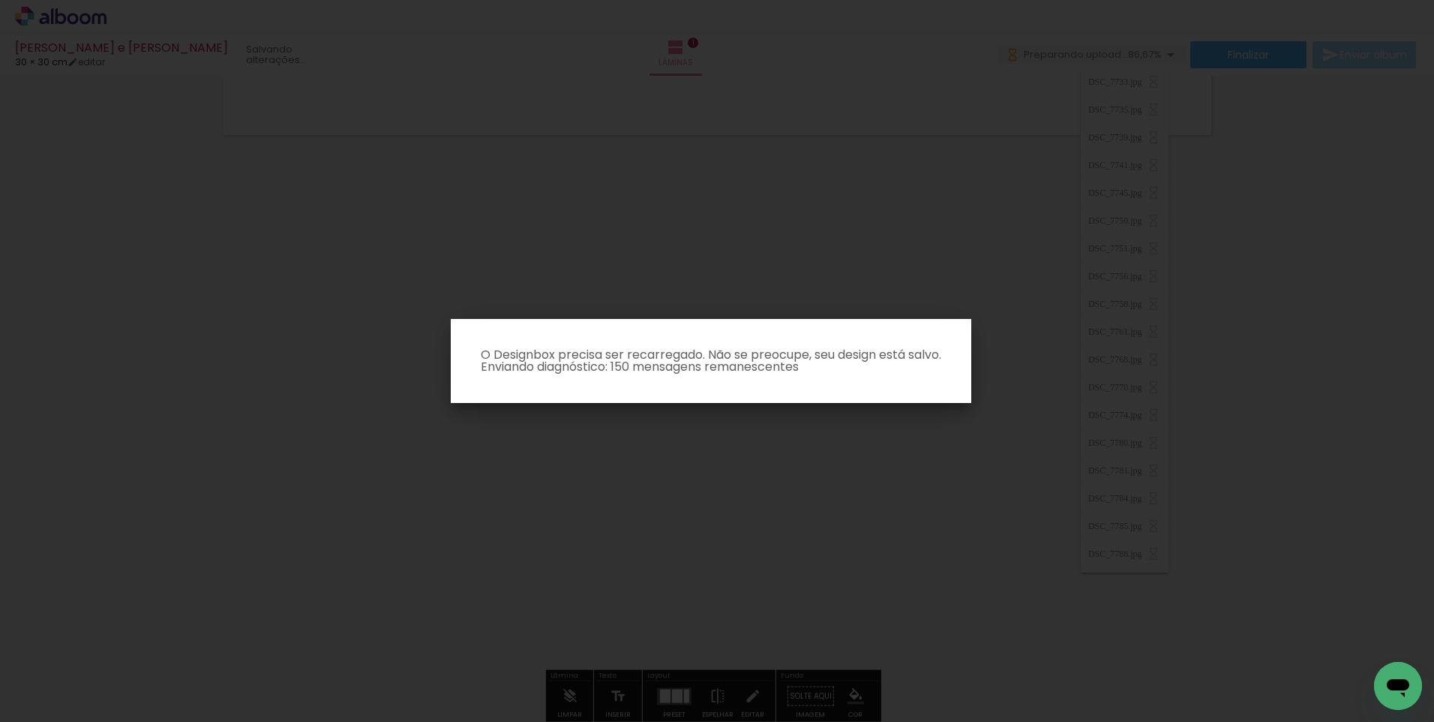
scroll to position [587, 0]
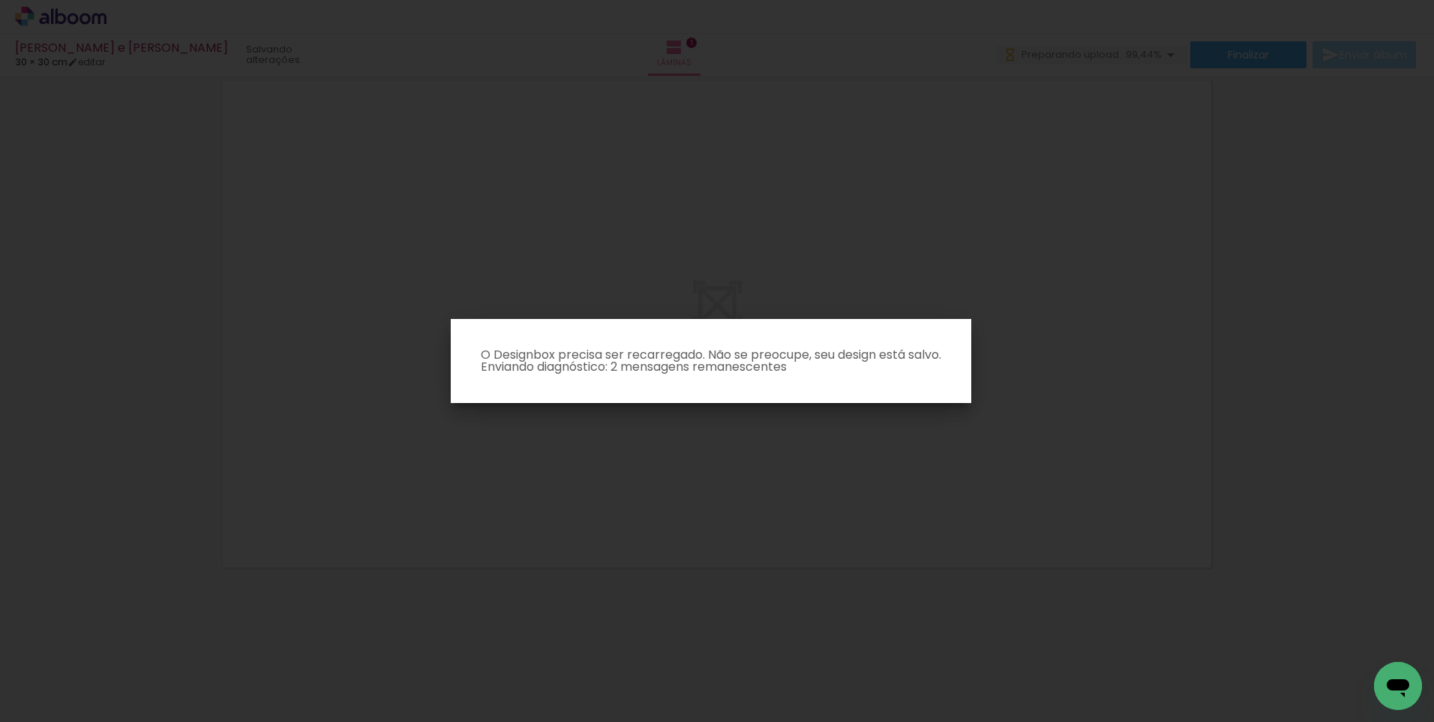
click at [337, 392] on iron-overlay-backdrop at bounding box center [717, 361] width 1434 height 722
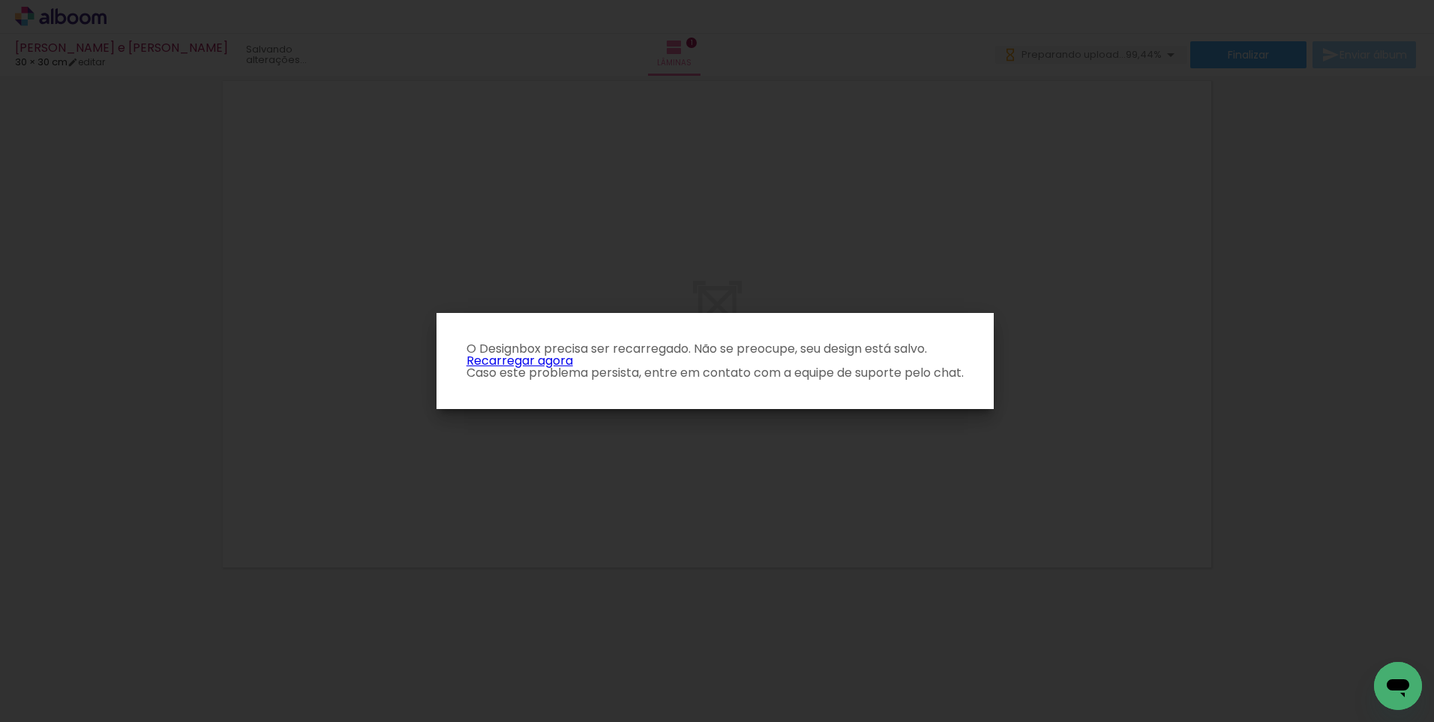
click at [558, 361] on link "Recarregar agora" at bounding box center [520, 360] width 107 height 17
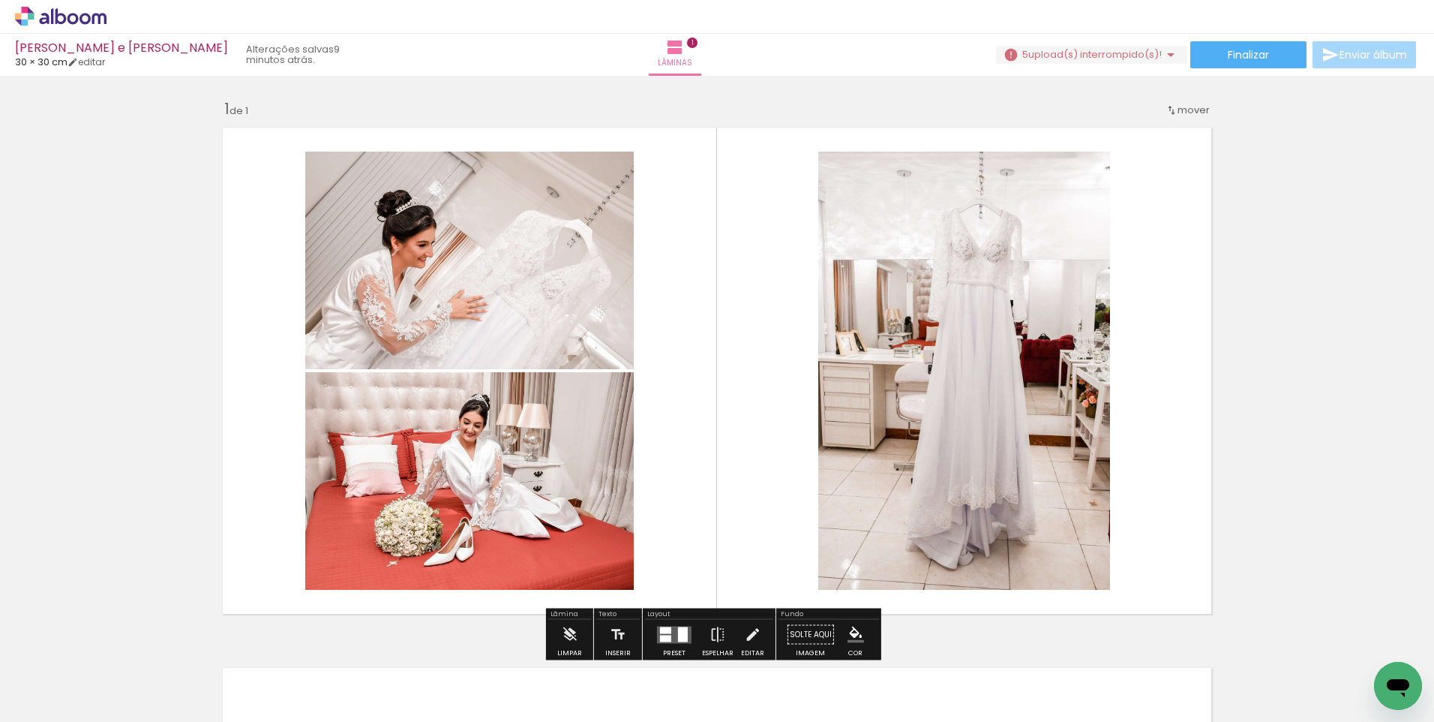
click at [1165, 51] on iron-icon at bounding box center [1171, 55] width 18 height 18
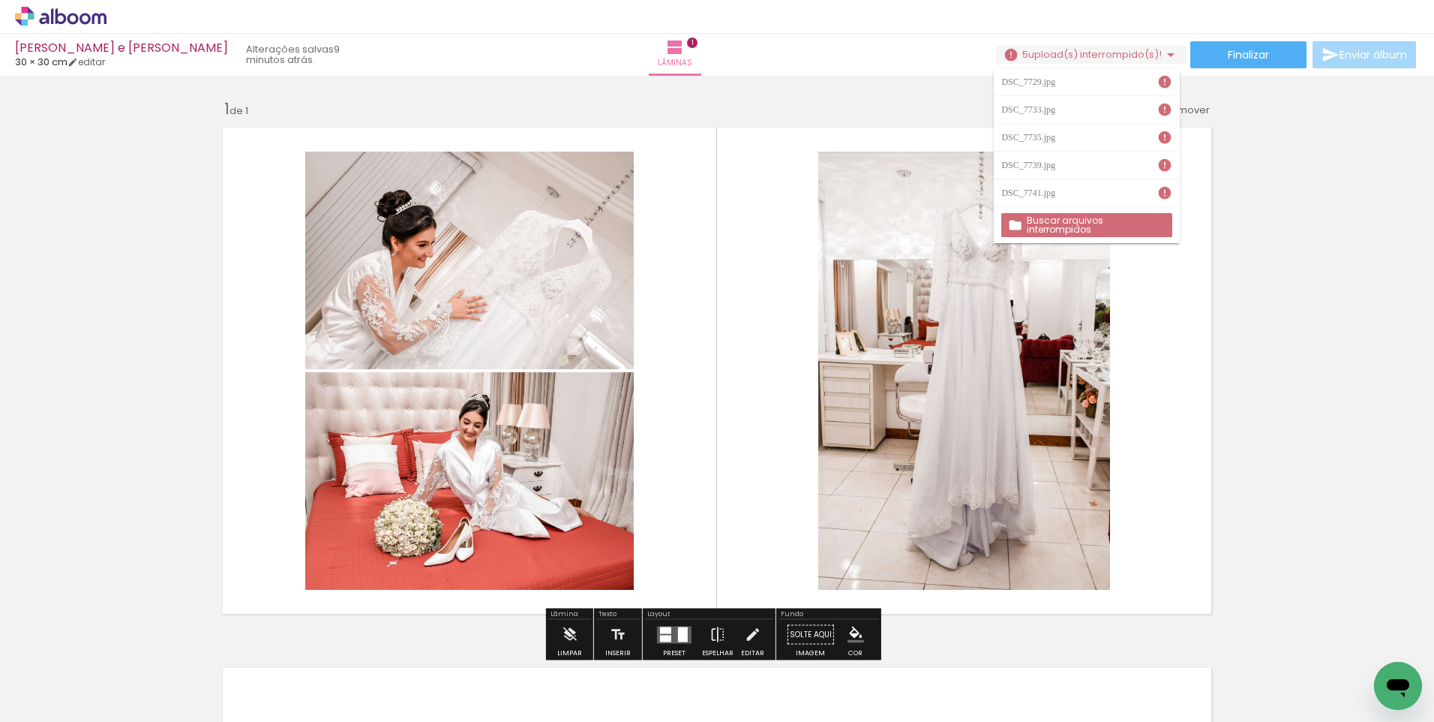
click at [0, 0] on slot "Buscar arquivos interrompidos" at bounding box center [0, 0] width 0 height 0
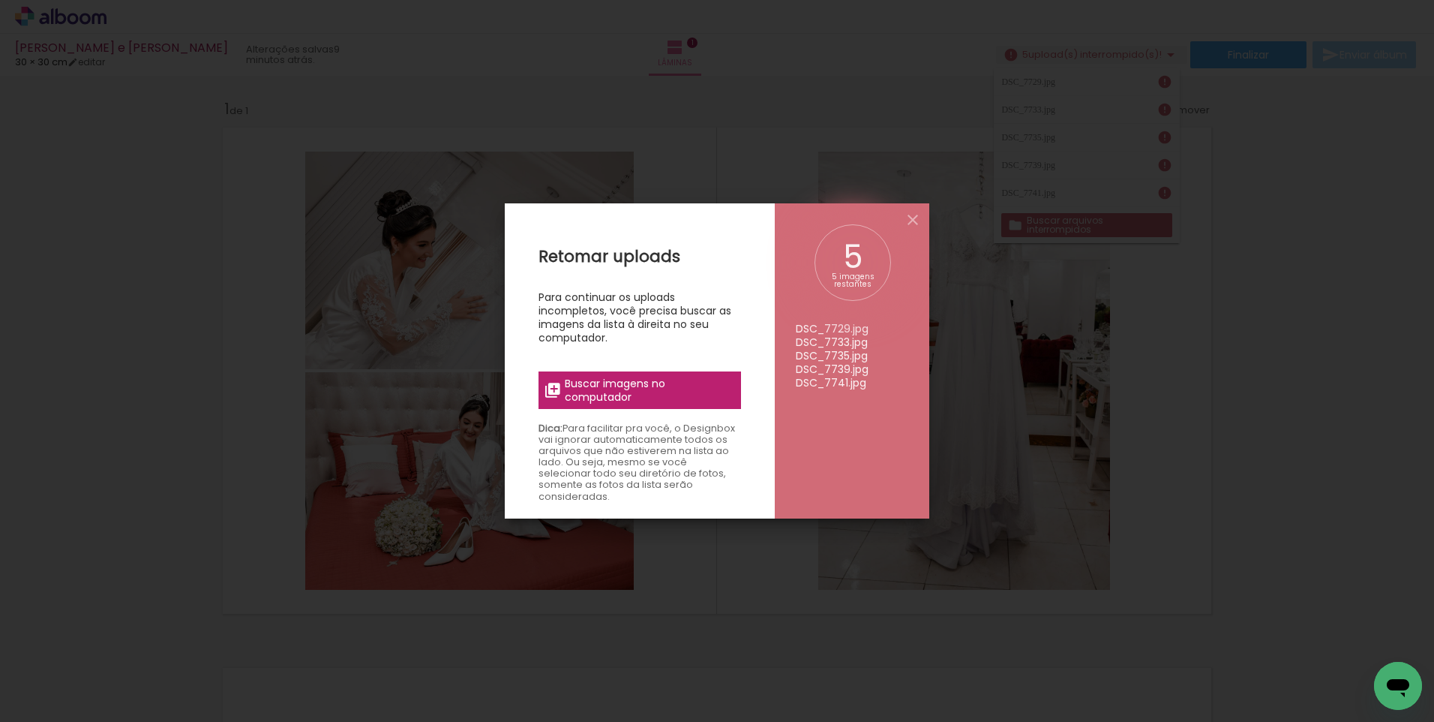
click at [649, 379] on span "Buscar imagens no computador" at bounding box center [648, 390] width 167 height 27
click at [0, 0] on input "file" at bounding box center [0, 0] width 0 height 0
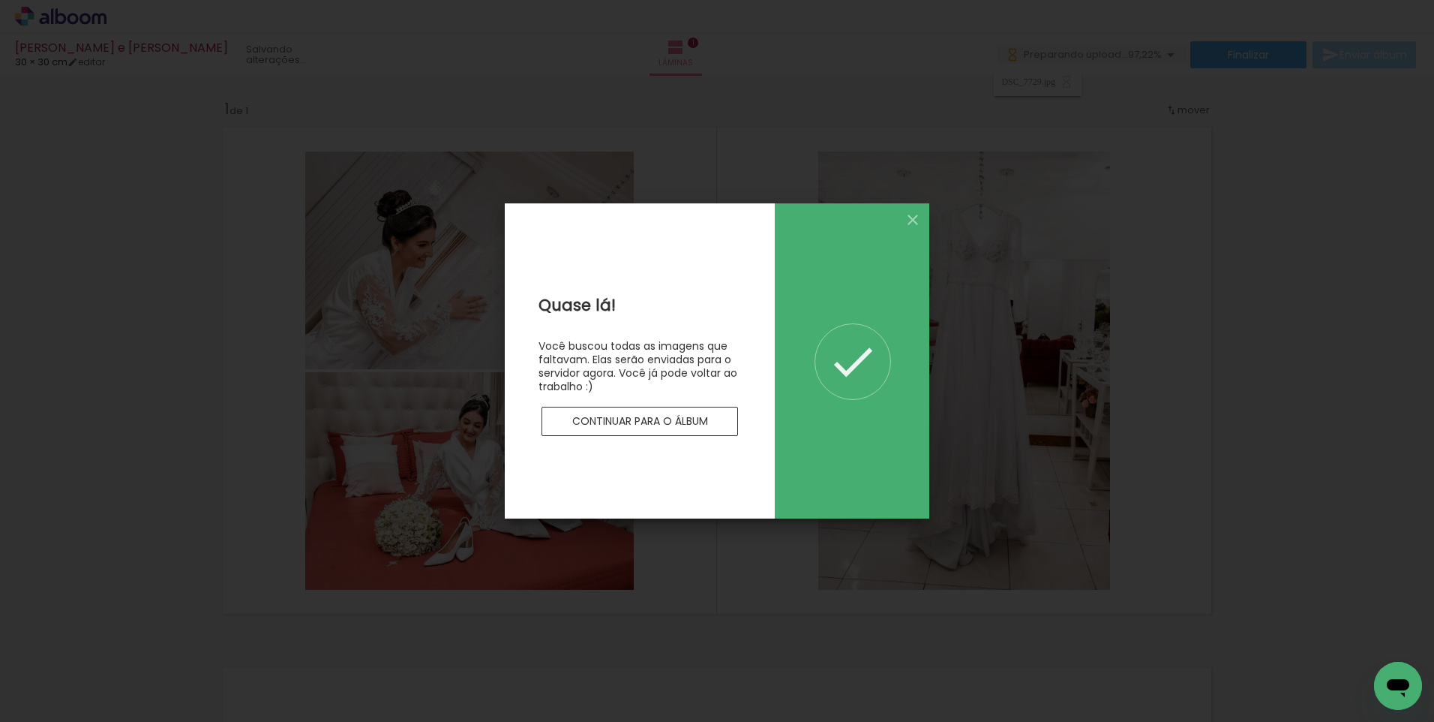
click at [0, 0] on slot "Continuar para o álbum" at bounding box center [0, 0] width 0 height 0
